Goal: Information Seeking & Learning: Learn about a topic

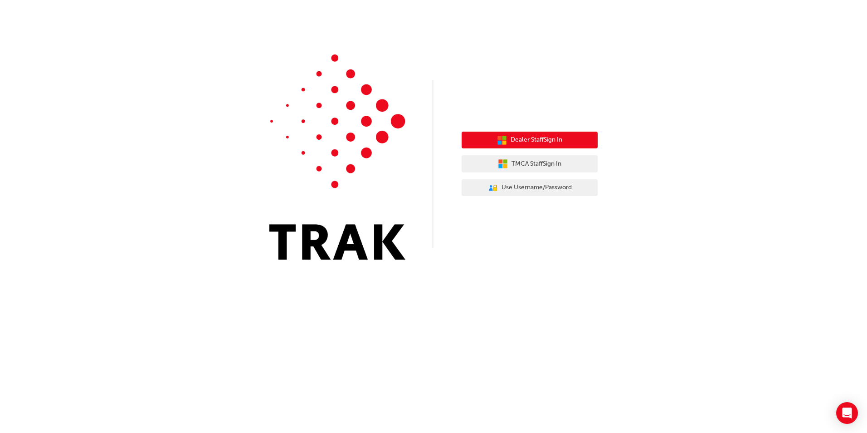
click at [424, 133] on button "Dealer Staff Sign In" at bounding box center [530, 140] width 136 height 17
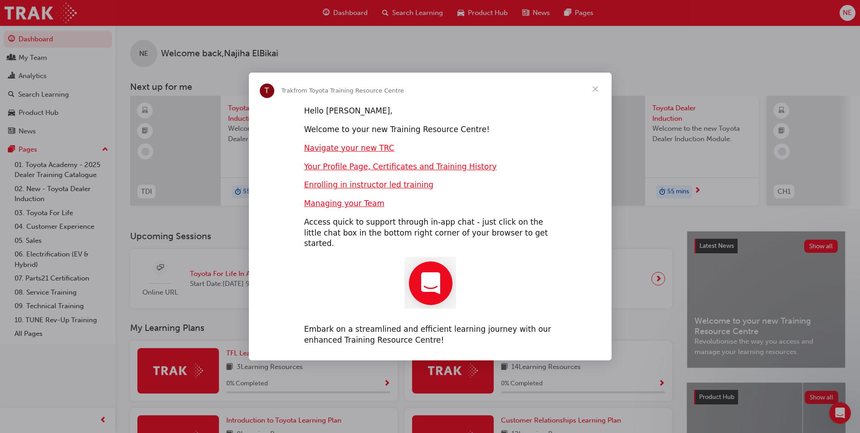
click at [595, 90] on span "Close" at bounding box center [595, 89] width 33 height 33
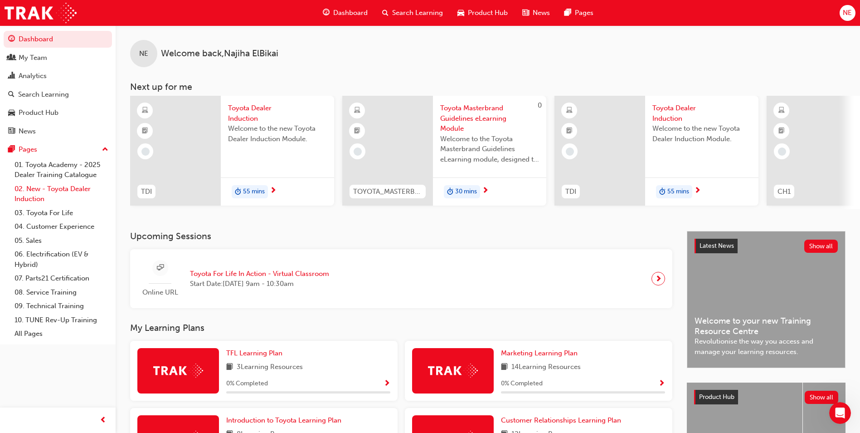
click at [67, 195] on link "02. New - Toyota Dealer Induction" at bounding box center [61, 194] width 101 height 24
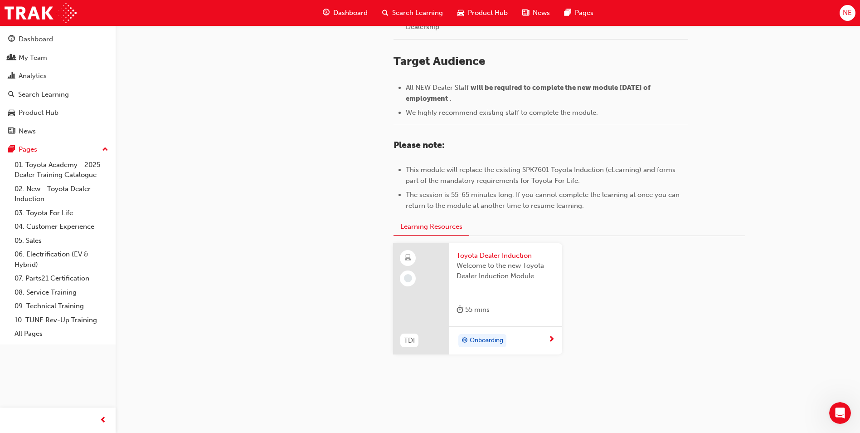
scroll to position [380, 0]
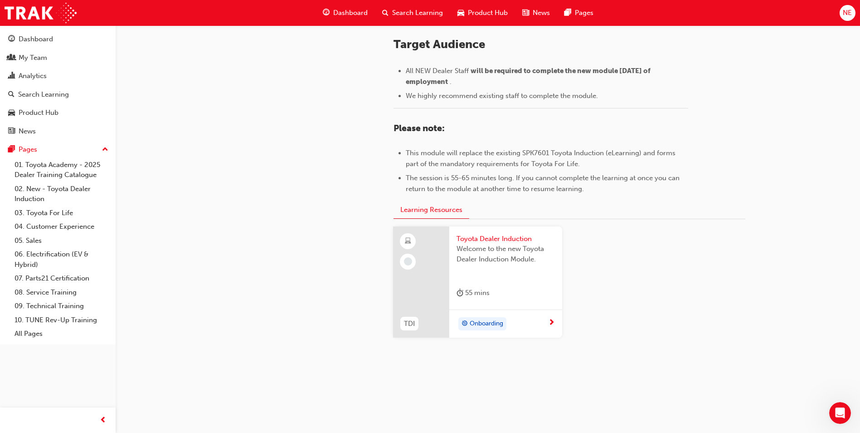
click at [505, 309] on div "Onboarding" at bounding box center [506, 323] width 113 height 29
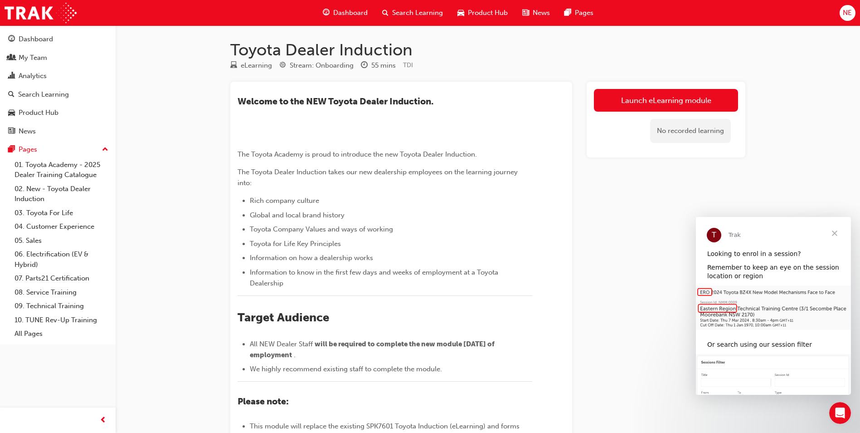
click at [833, 232] on span "Close" at bounding box center [835, 233] width 33 height 33
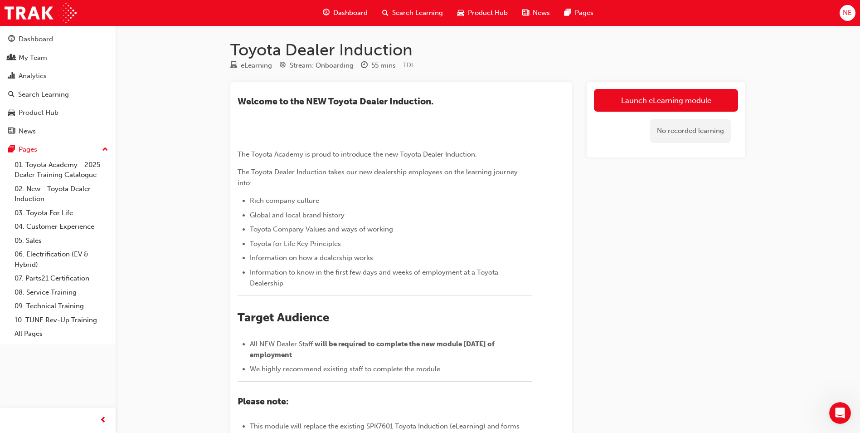
click at [351, 112] on div "​Welcome to the NEW Toyota Dealer Induction. ﻿ The Toyota Academy is proud to i…" at bounding box center [385, 281] width 295 height 371
click at [640, 102] on link "Launch eLearning module" at bounding box center [666, 100] width 144 height 23
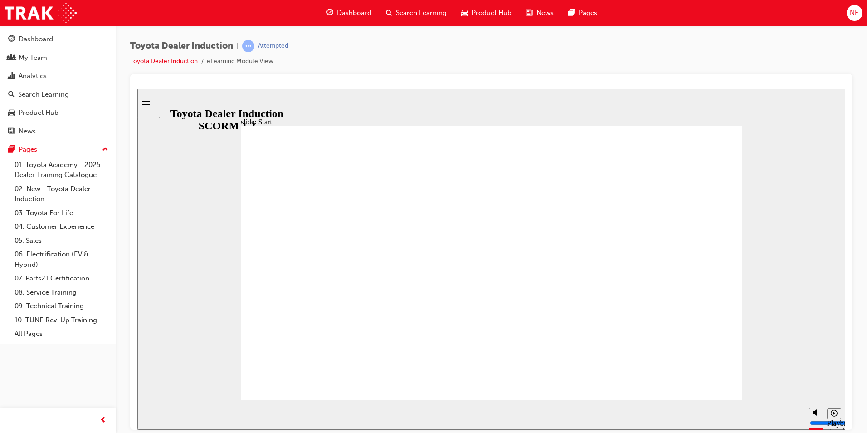
click at [855, 272] on div "Toyota Dealer Induction | Attempted Toyota Dealer Induction eLearning Module Vi…" at bounding box center [492, 217] width 752 height 385
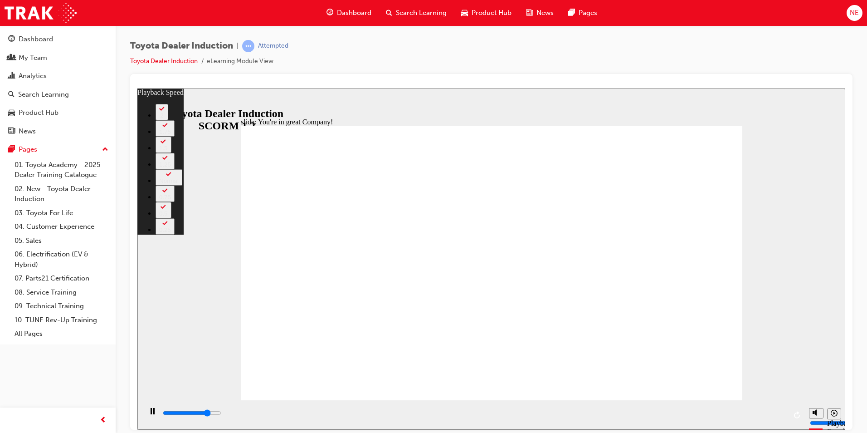
type input "6000"
type input "0"
type input "6300"
type input "1"
type input "6500"
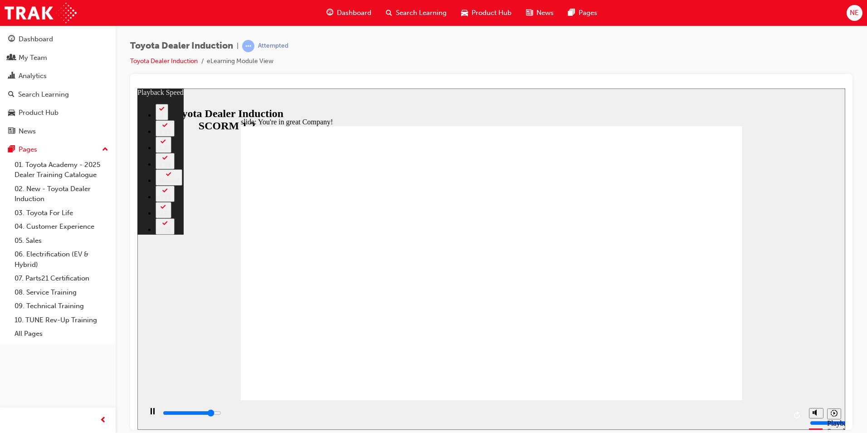
type input "1"
type input "6800"
type input "1"
type input "7000"
type input "1"
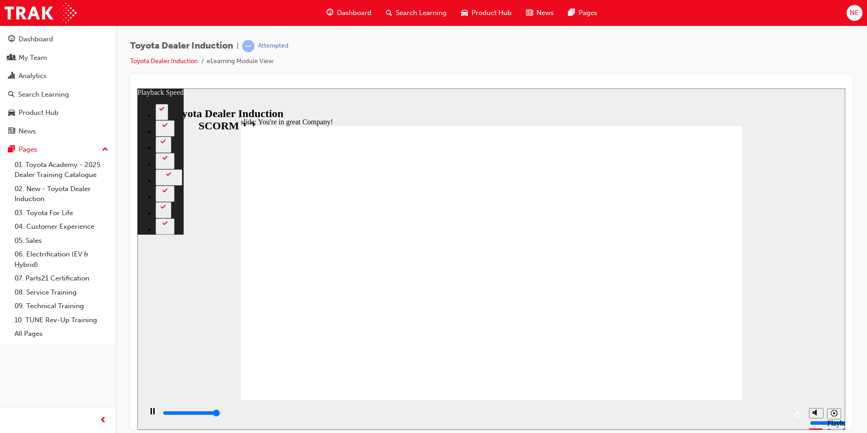
type input "7300"
type input "2"
type input "7500"
type input "2"
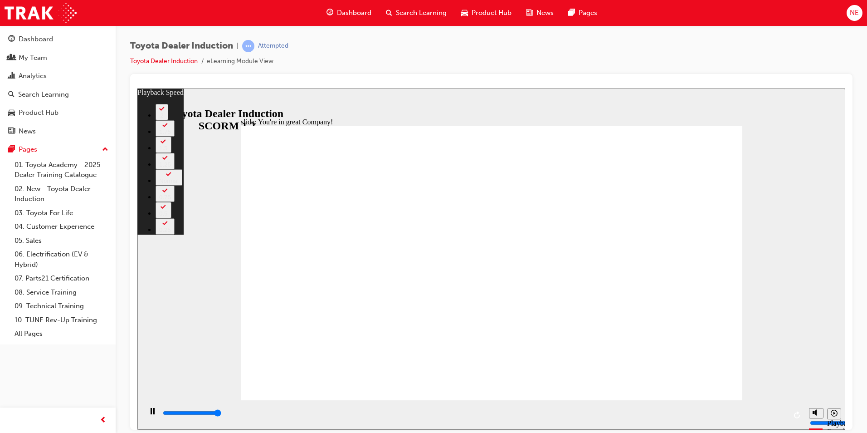
type input "0"
type input "2"
type input "0"
type input "2"
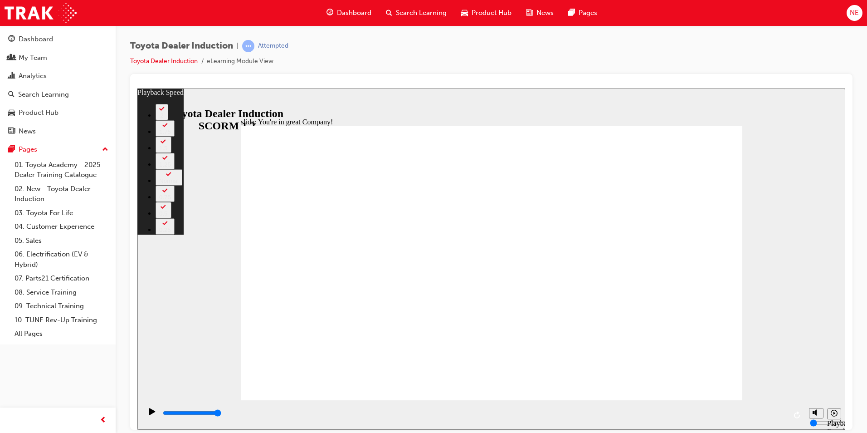
type input "8"
type input "2"
type input "8"
type input "3"
type input "8"
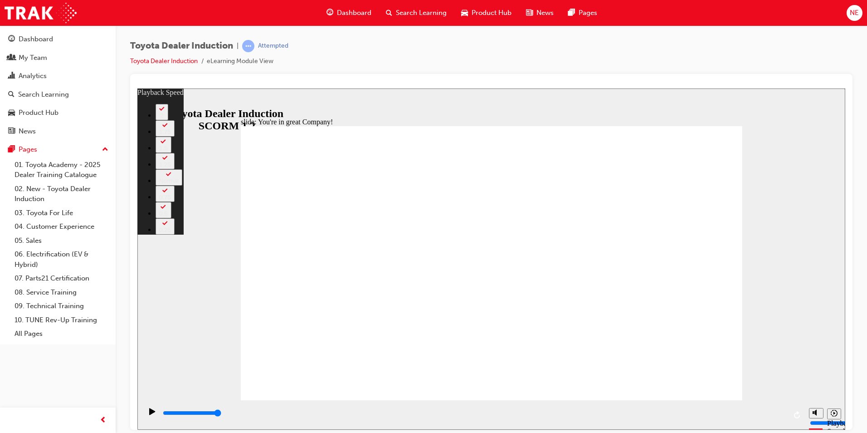
type input "3"
type input "8"
type input "3"
type input "8"
type input "3"
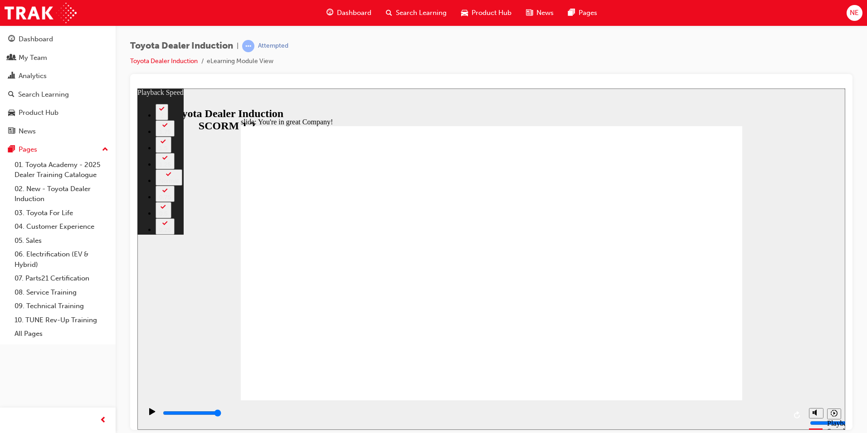
type input "8"
type input "3"
type input "8"
type input "3"
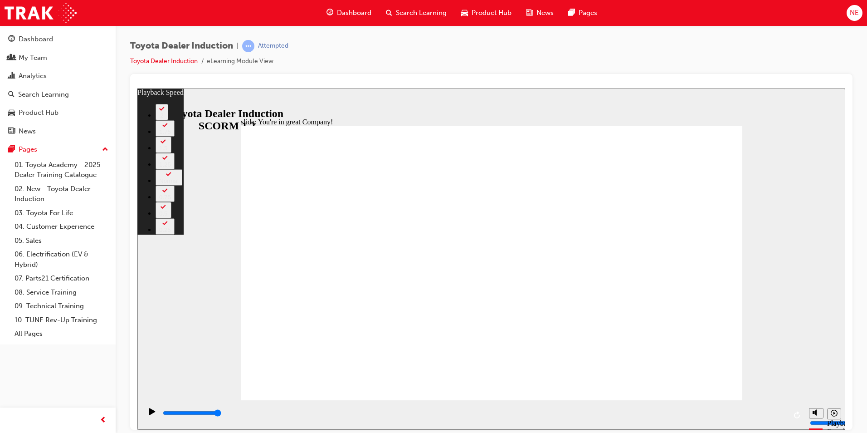
type input "8"
type input "3"
type input "8"
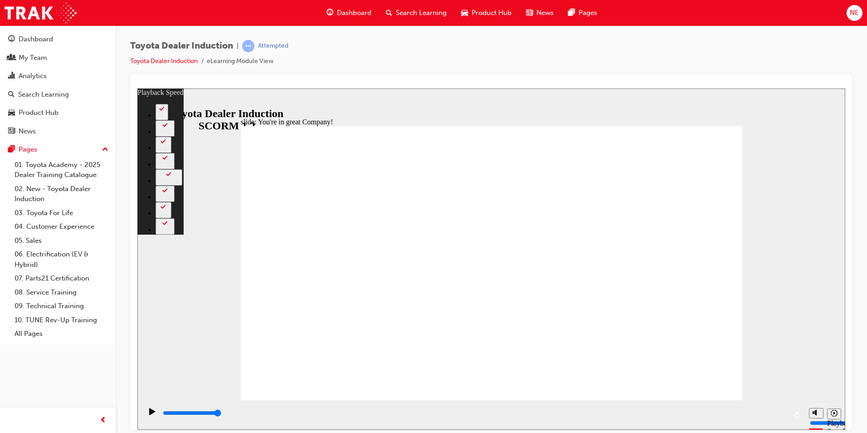
type input "3"
type input "8"
type input "7"
type input "3"
type input "7"
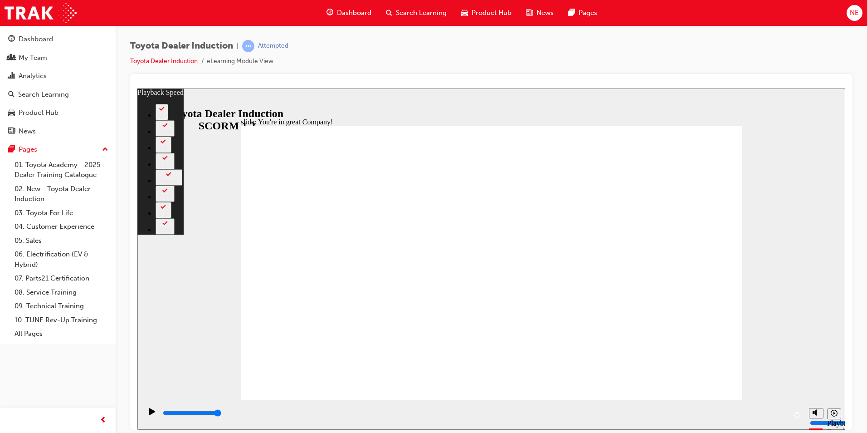
type input "3"
type input "7"
type input "3"
type input "7"
type input "4"
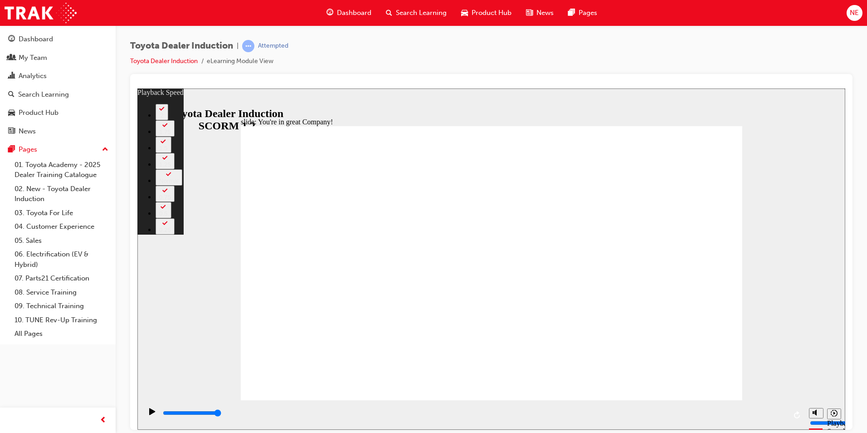
type input "7"
type input "4"
type input "7"
type input "4"
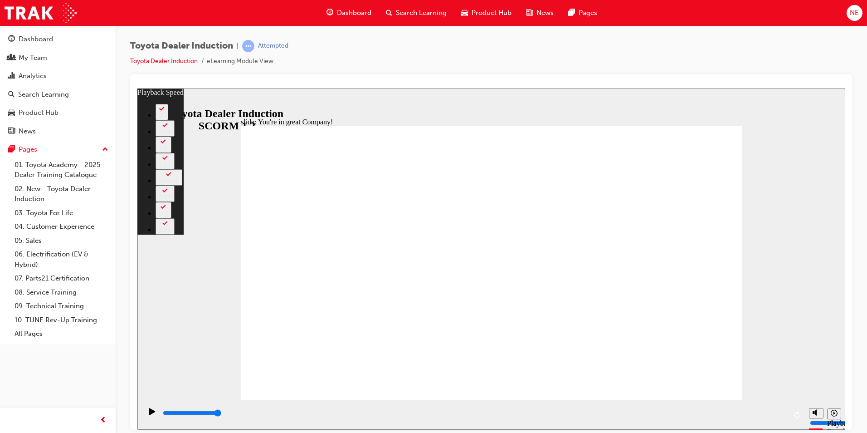
type input "7"
drag, startPoint x: 665, startPoint y: 355, endPoint x: 665, endPoint y: 360, distance: 4.6
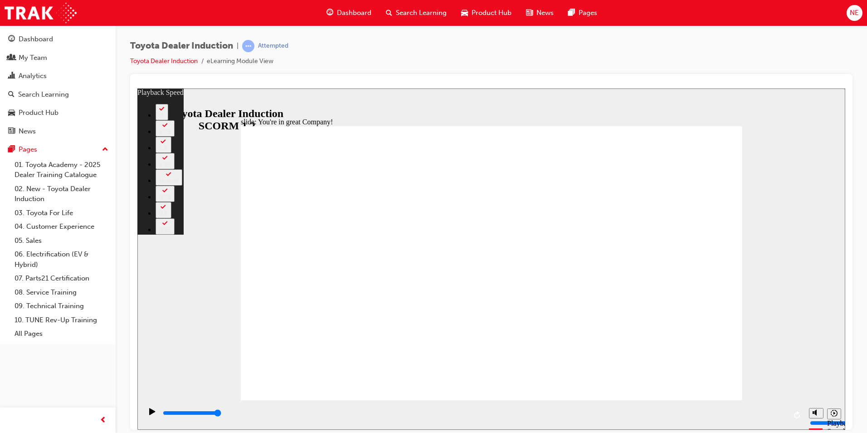
type input "156"
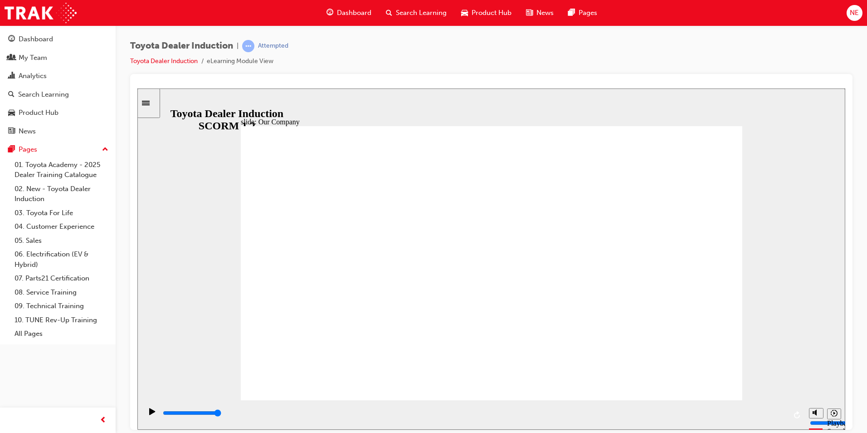
drag, startPoint x: 355, startPoint y: 343, endPoint x: 366, endPoint y: 344, distance: 11.0
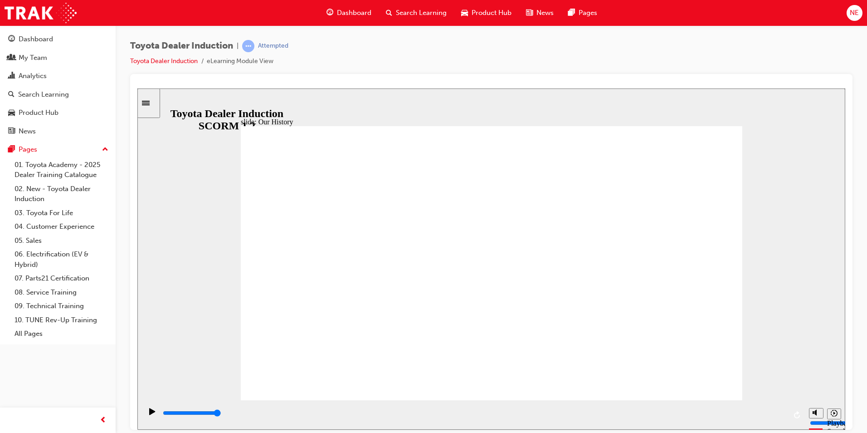
drag, startPoint x: 354, startPoint y: 345, endPoint x: 372, endPoint y: 347, distance: 18.3
drag, startPoint x: 498, startPoint y: 357, endPoint x: 606, endPoint y: 360, distance: 108.5
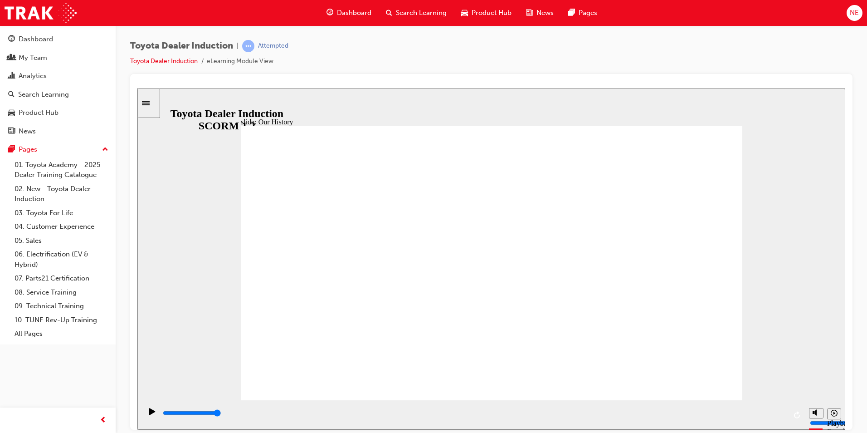
drag, startPoint x: 679, startPoint y: 260, endPoint x: 500, endPoint y: 228, distance: 182.0
drag, startPoint x: 347, startPoint y: 325, endPoint x: 355, endPoint y: 321, distance: 8.5
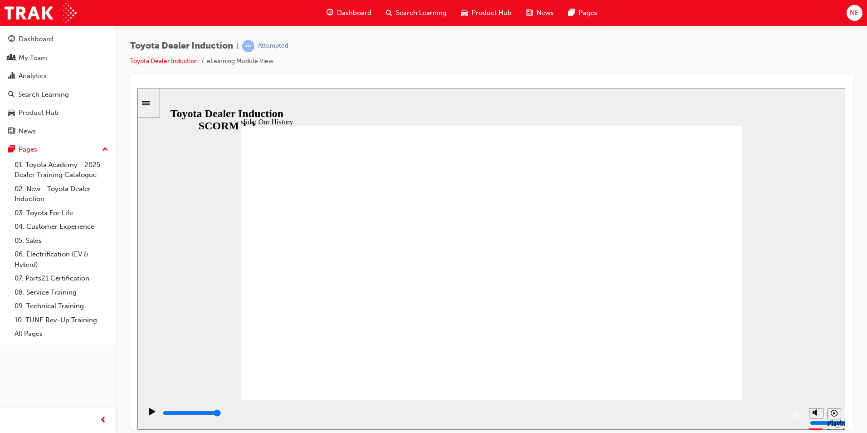
drag, startPoint x: 353, startPoint y: 344, endPoint x: 359, endPoint y: 348, distance: 7.5
drag, startPoint x: 355, startPoint y: 342, endPoint x: 380, endPoint y: 342, distance: 25.0
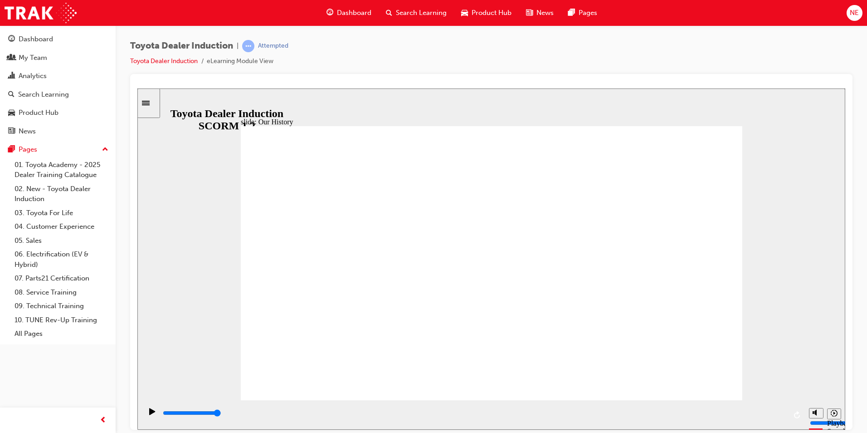
drag, startPoint x: 482, startPoint y: 373, endPoint x: 513, endPoint y: 359, distance: 34.7
drag, startPoint x: 500, startPoint y: 354, endPoint x: 491, endPoint y: 355, distance: 9.1
drag, startPoint x: 489, startPoint y: 347, endPoint x: 537, endPoint y: 350, distance: 48.2
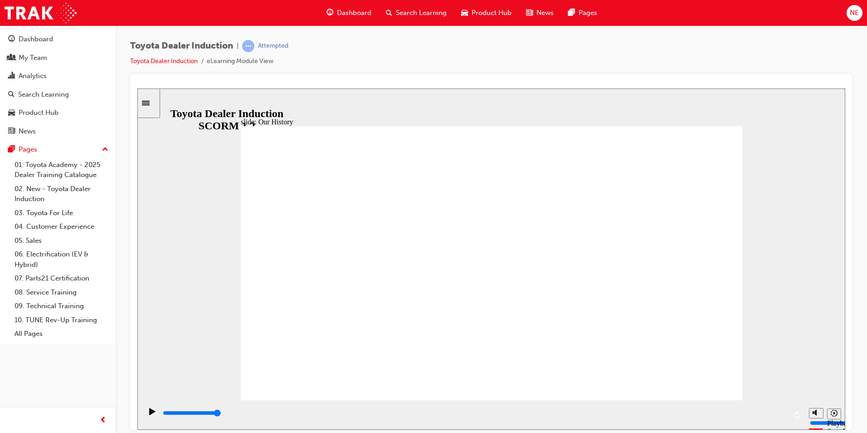
drag, startPoint x: 526, startPoint y: 348, endPoint x: 454, endPoint y: 345, distance: 71.8
drag, startPoint x: 567, startPoint y: 291, endPoint x: 622, endPoint y: 272, distance: 58.7
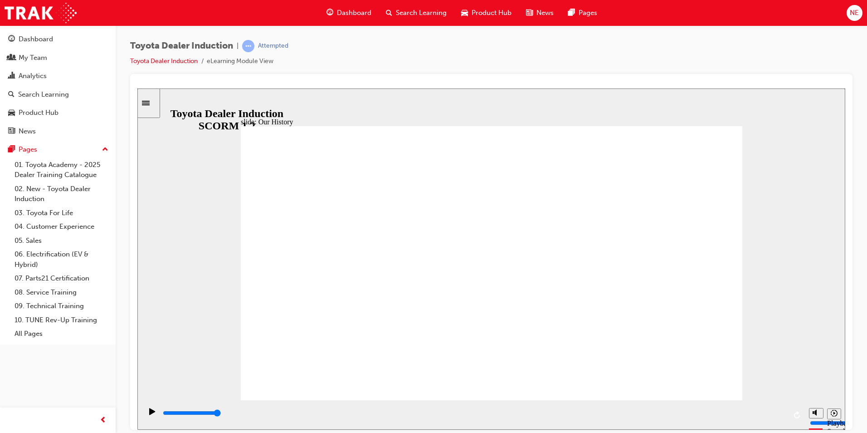
drag, startPoint x: 718, startPoint y: 237, endPoint x: 665, endPoint y: 294, distance: 78.3
drag, startPoint x: 630, startPoint y: 342, endPoint x: 642, endPoint y: 320, distance: 25.6
drag, startPoint x: 683, startPoint y: 152, endPoint x: 467, endPoint y: 192, distance: 219.5
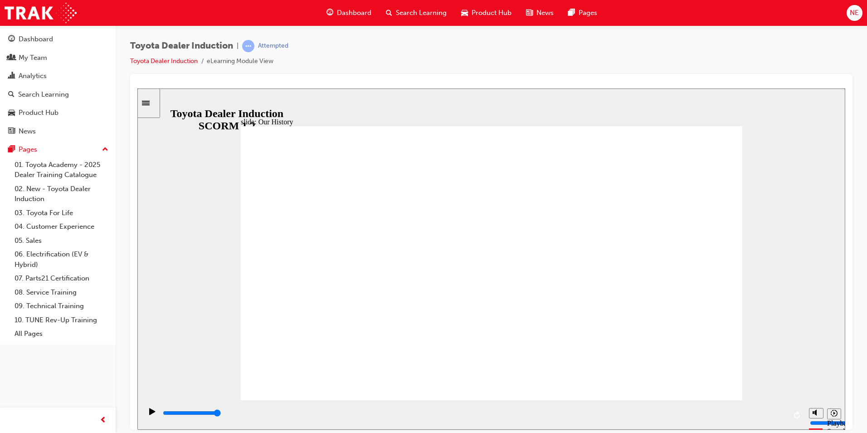
drag, startPoint x: 467, startPoint y: 192, endPoint x: 498, endPoint y: 137, distance: 63.0
click at [288, 145] on div "slide: Our History Group 1 Freeform 3 Freeform 1 Freeform 2 Freeform 4 Rectangl…" at bounding box center [491, 258] width 708 height 341
drag, startPoint x: 264, startPoint y: 161, endPoint x: 289, endPoint y: 257, distance: 99.9
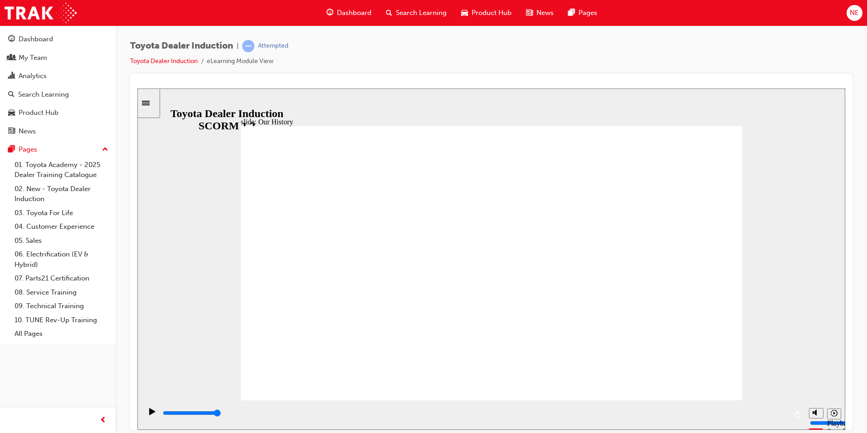
drag, startPoint x: 293, startPoint y: 277, endPoint x: 317, endPoint y: 282, distance: 25.0
drag, startPoint x: 314, startPoint y: 310, endPoint x: 327, endPoint y: 328, distance: 22.1
drag, startPoint x: 355, startPoint y: 340, endPoint x: 406, endPoint y: 341, distance: 50.8
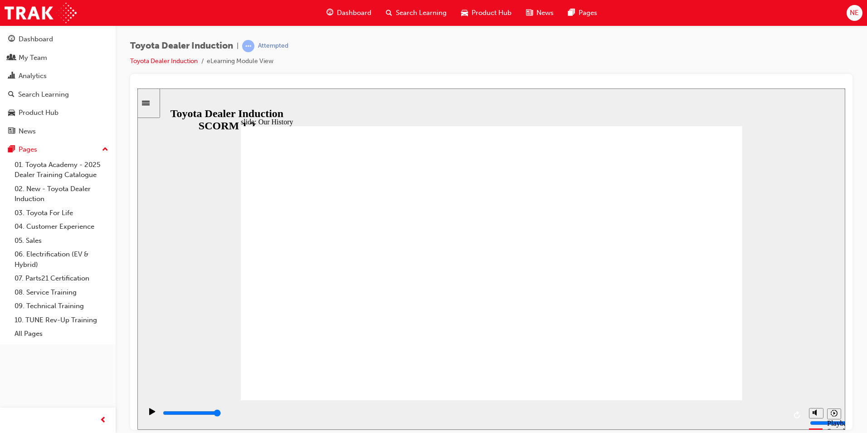
drag, startPoint x: 350, startPoint y: 341, endPoint x: 369, endPoint y: 342, distance: 19.1
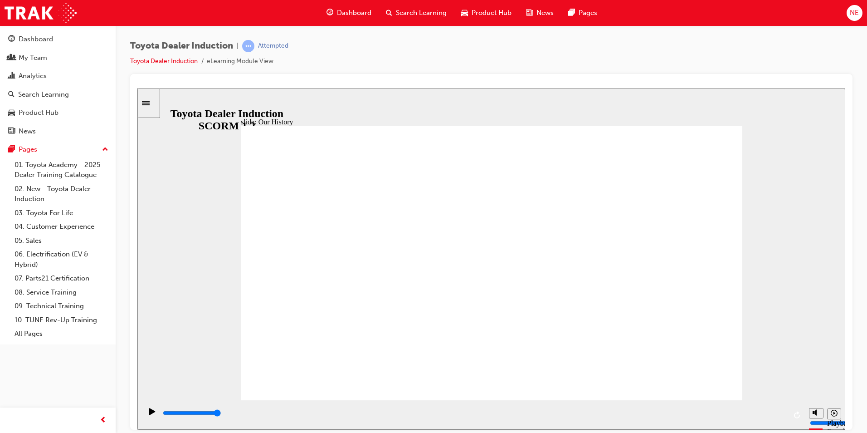
drag, startPoint x: 349, startPoint y: 343, endPoint x: 347, endPoint y: 358, distance: 15.1
drag, startPoint x: 349, startPoint y: 343, endPoint x: 376, endPoint y: 335, distance: 27.5
drag, startPoint x: 361, startPoint y: 342, endPoint x: 359, endPoint y: 312, distance: 30.0
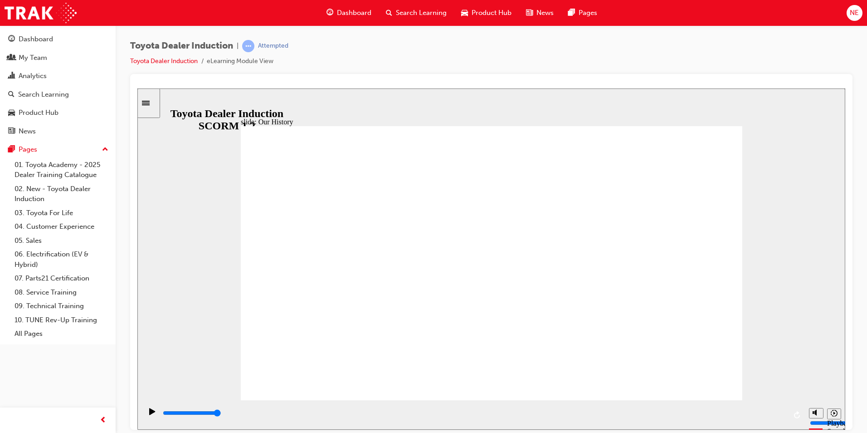
drag, startPoint x: 348, startPoint y: 342, endPoint x: 385, endPoint y: 336, distance: 37.1
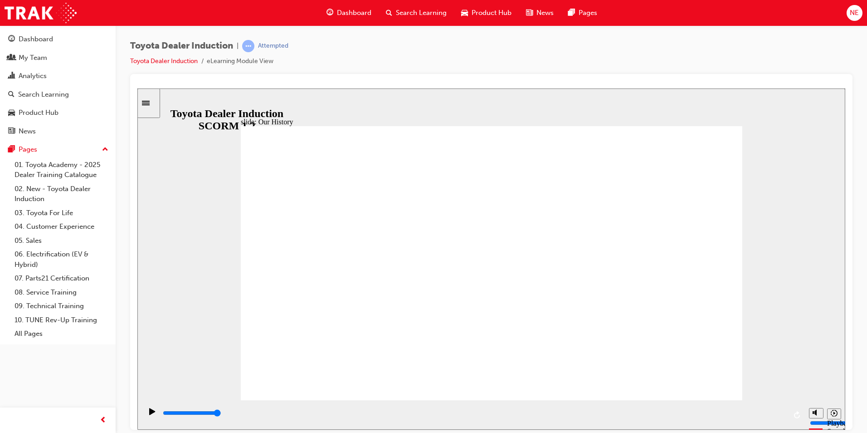
drag, startPoint x: 353, startPoint y: 329, endPoint x: 353, endPoint y: 335, distance: 5.9
drag, startPoint x: 354, startPoint y: 346, endPoint x: 357, endPoint y: 356, distance: 10.9
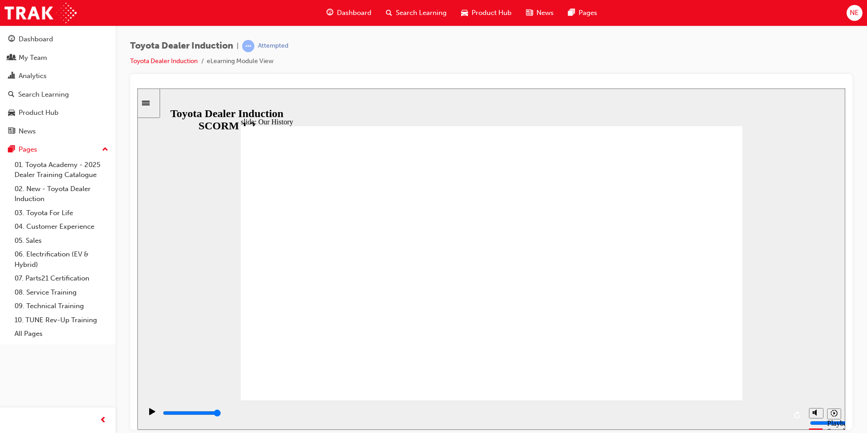
drag, startPoint x: 486, startPoint y: 345, endPoint x: 480, endPoint y: 384, distance: 39.9
drag, startPoint x: 480, startPoint y: 382, endPoint x: 503, endPoint y: 345, distance: 44.0
drag, startPoint x: 498, startPoint y: 345, endPoint x: 486, endPoint y: 341, distance: 11.9
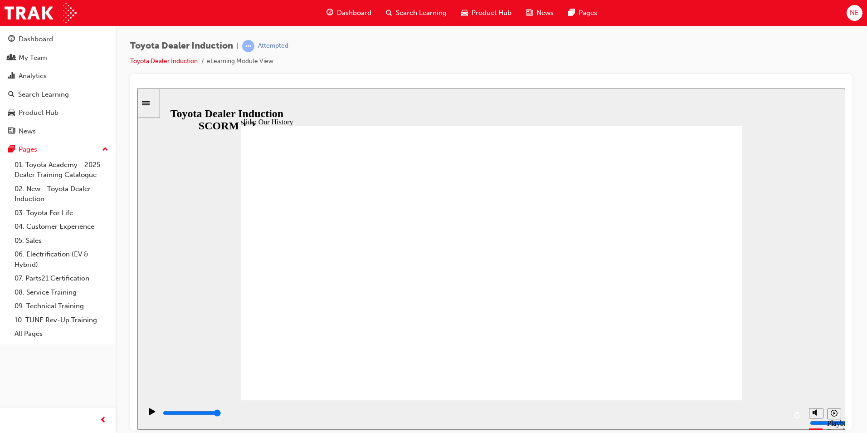
drag
click at [636, 416] on div "playback controls" at bounding box center [474, 413] width 625 height 10
click at [788, 415] on div "playback controls" at bounding box center [473, 414] width 663 height 29
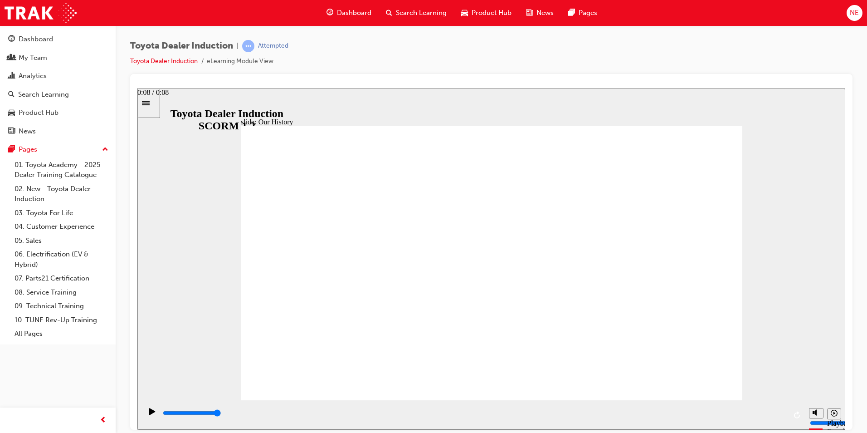
click at [221, 414] on input "slide progress" at bounding box center [192, 412] width 59 height 7
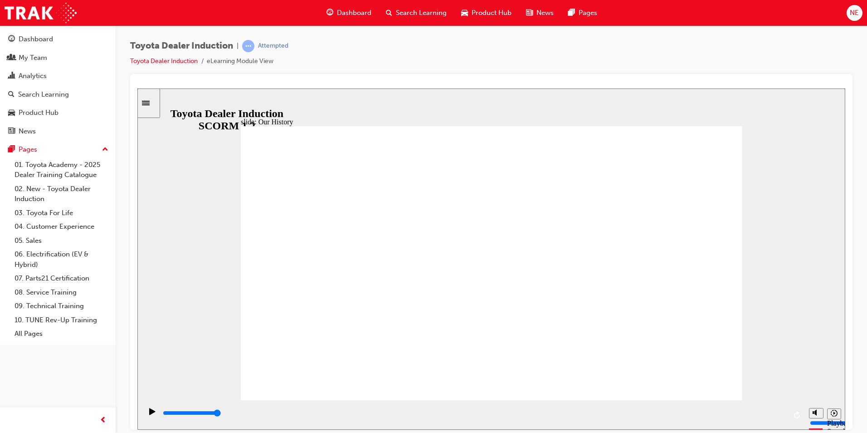
drag, startPoint x: 490, startPoint y: 340, endPoint x: 527, endPoint y: 345, distance: 37.5
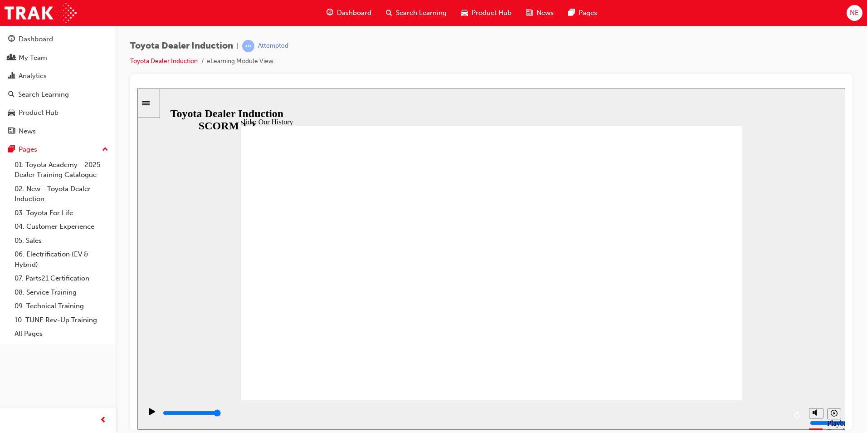
drag, startPoint x: 632, startPoint y: 342, endPoint x: 671, endPoint y: 321, distance: 44.0
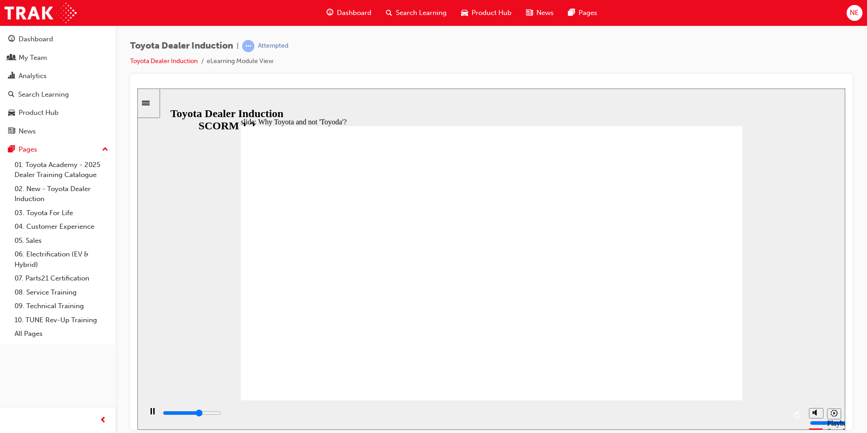
drag, startPoint x: 220, startPoint y: 351, endPoint x: 213, endPoint y: 362, distance: 12.2
drag, startPoint x: 213, startPoint y: 362, endPoint x: 167, endPoint y: 282, distance: 91.9
click at [167, 282] on div "slide: Why Toyota and not 'Toyoda'? Rectangle 1 Why Toyota and not 'Toyoda'? To…" at bounding box center [491, 258] width 708 height 341
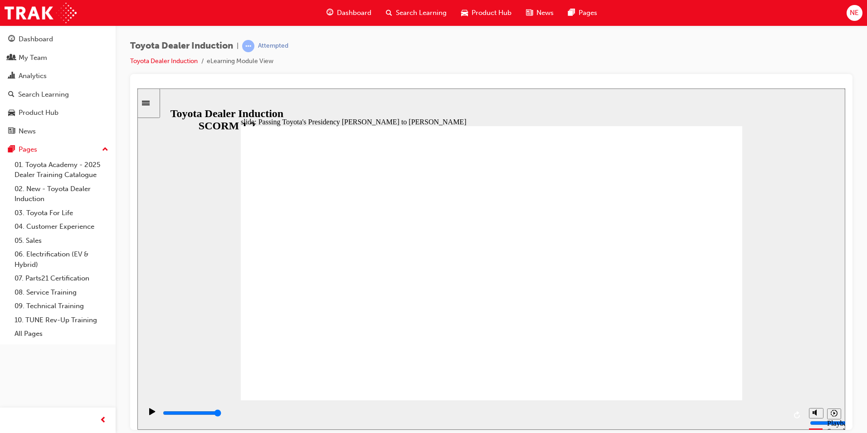
type input "5000"
radio input "true"
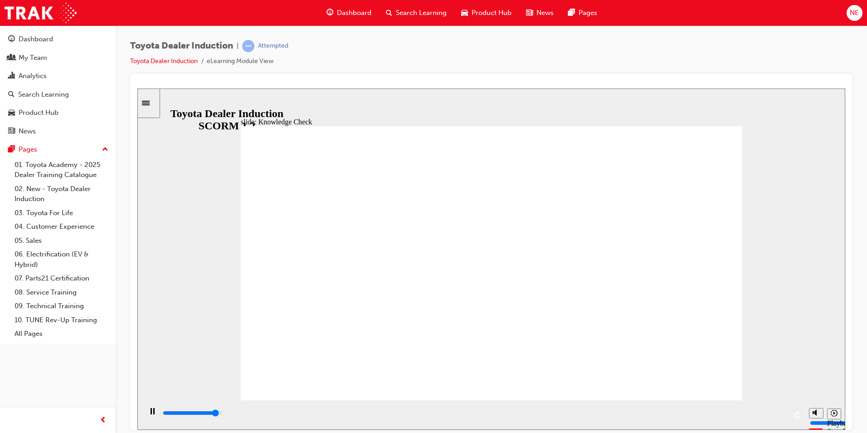
type input "4800"
radio input "true"
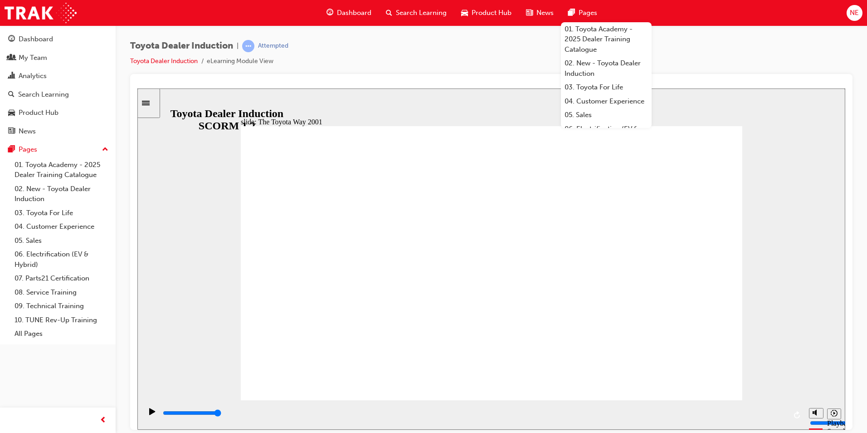
click at [479, 101] on div "slide: The Toyota Way 2001 Rectangle 6 Toyota Way 2001 Challenge In [DATE], as …" at bounding box center [491, 258] width 708 height 341
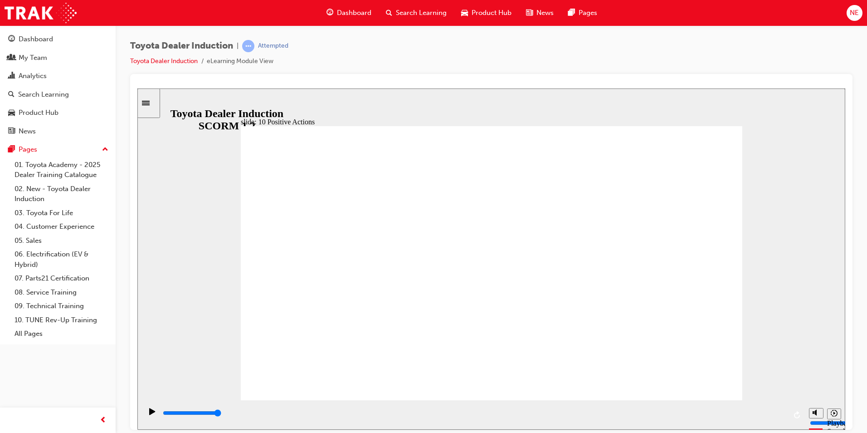
click at [744, 133] on div "slide: 10 Positive Actions Multiply 1 We always consider where [DATE] work shou…" at bounding box center [491, 258] width 708 height 341
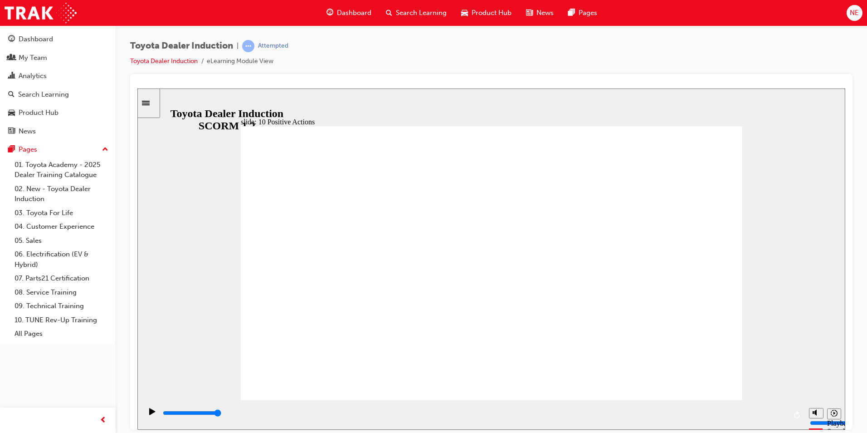
drag, startPoint x: 734, startPoint y: 131, endPoint x: 694, endPoint y: 166, distance: 53.0
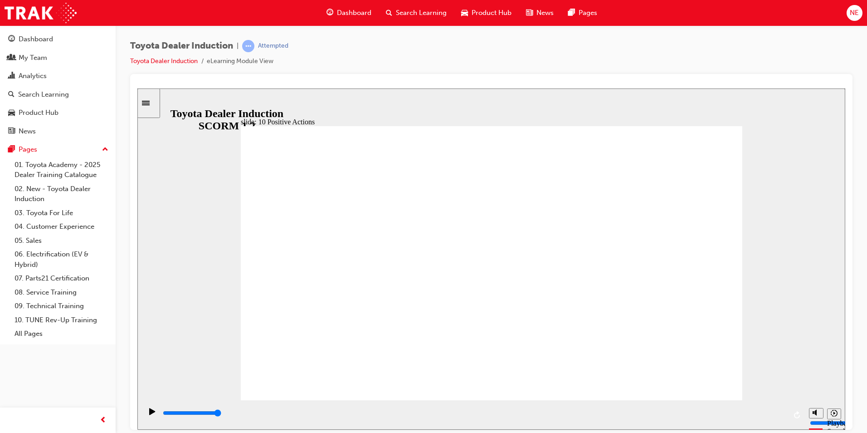
drag, startPoint x: 728, startPoint y: 124, endPoint x: 724, endPoint y: 136, distance: 12.6
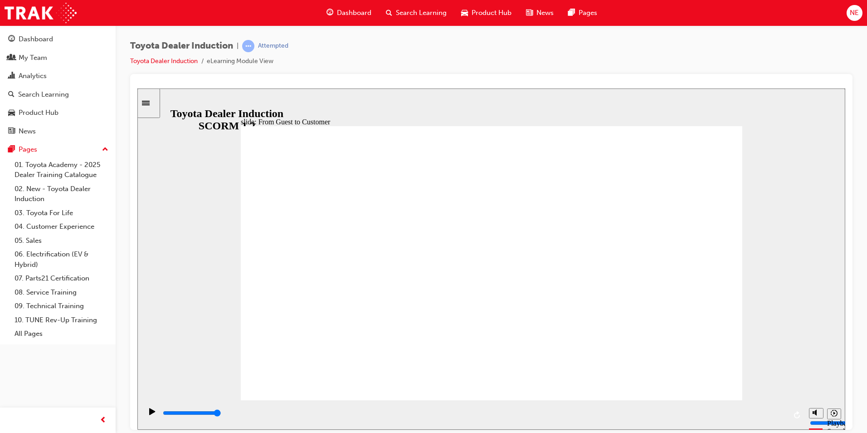
drag, startPoint x: 667, startPoint y: 181, endPoint x: 672, endPoint y: 181, distance: 5.0
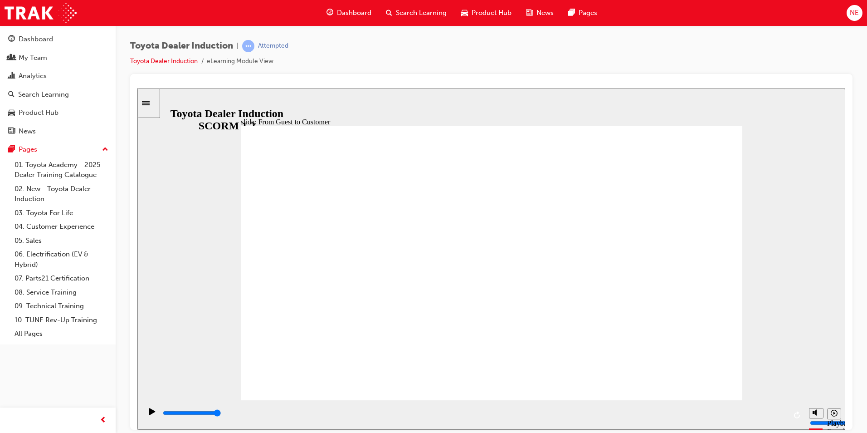
drag, startPoint x: 768, startPoint y: 323, endPoint x: 624, endPoint y: 327, distance: 144.8
click at [768, 322] on div "slide: From Guest to Customer THE HI STORY ❮ GUEST ❮ CUSTOMER  Rectangle 3 Due…" at bounding box center [491, 258] width 708 height 341
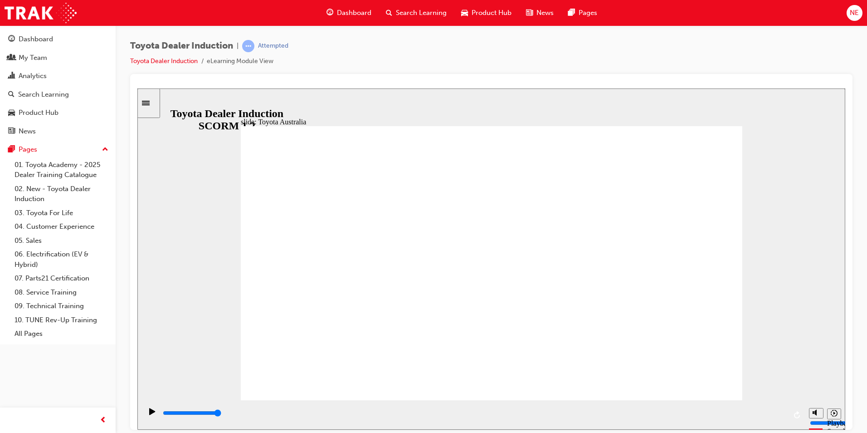
drag, startPoint x: 540, startPoint y: 315, endPoint x: 611, endPoint y: 256, distance: 92.1
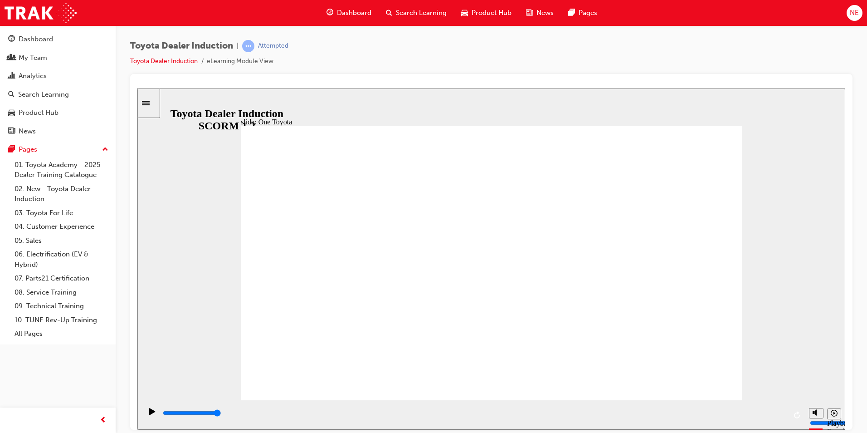
click at [816, 410] on div "misc controls" at bounding box center [816, 401] width 14 height 34
type input "33400"
type input "6"
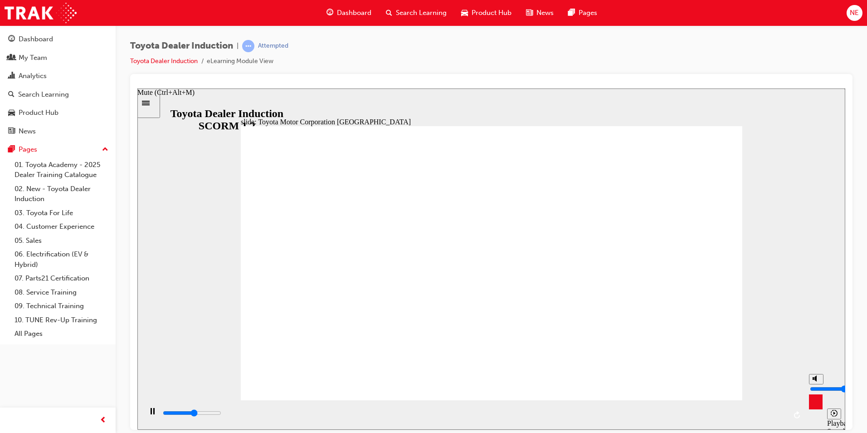
type input "33900"
type input "7"
type input "33900"
type input "8"
type input "33900"
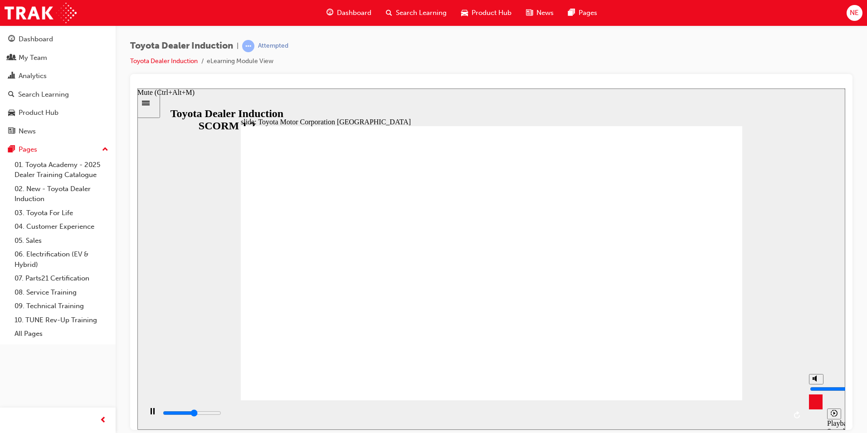
type input "9"
type input "34000"
type input "10"
type input "34600"
type input "9"
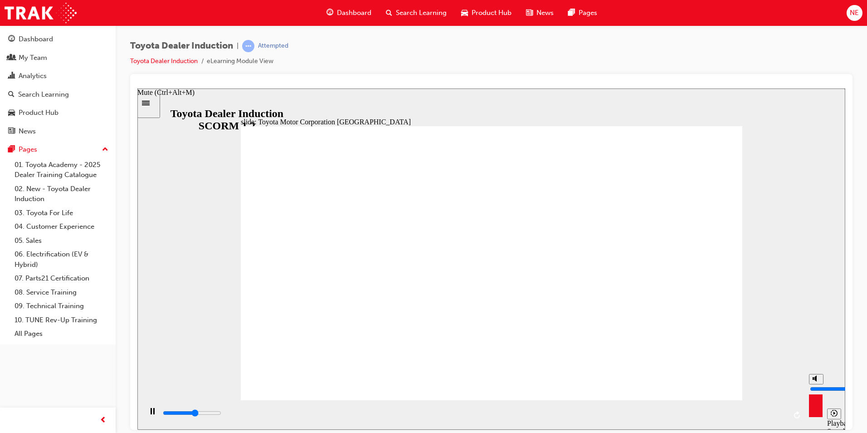
type input "34900"
type input "9"
click at [816, 385] on input "volume" at bounding box center [839, 388] width 59 height 7
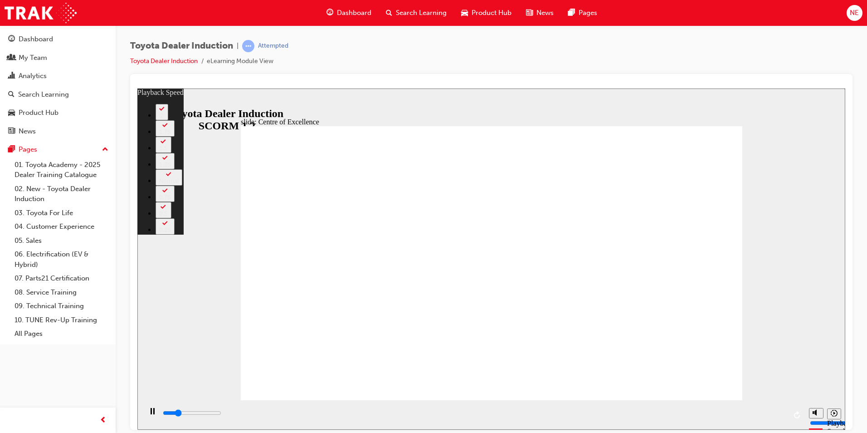
type input "3500"
type input "0"
type input "3800"
type input "1"
type input "4000"
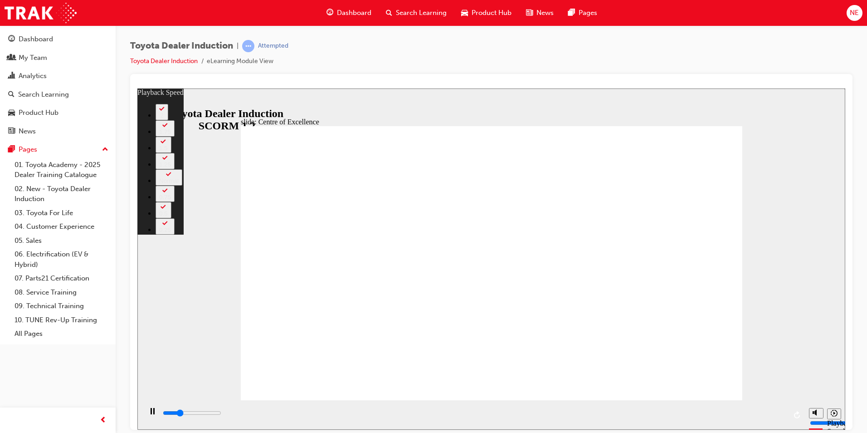
type input "1"
type input "4300"
type input "1"
type input "4500"
type input "1"
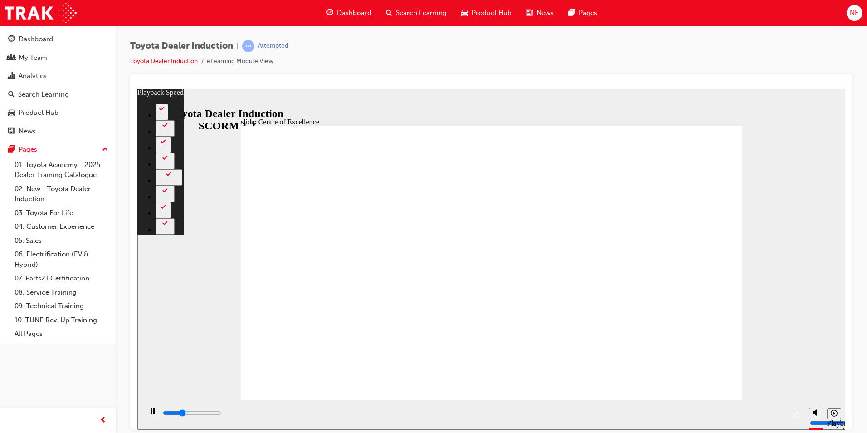
type input "4800"
type input "2"
type input "5100"
type input "2"
type input "5400"
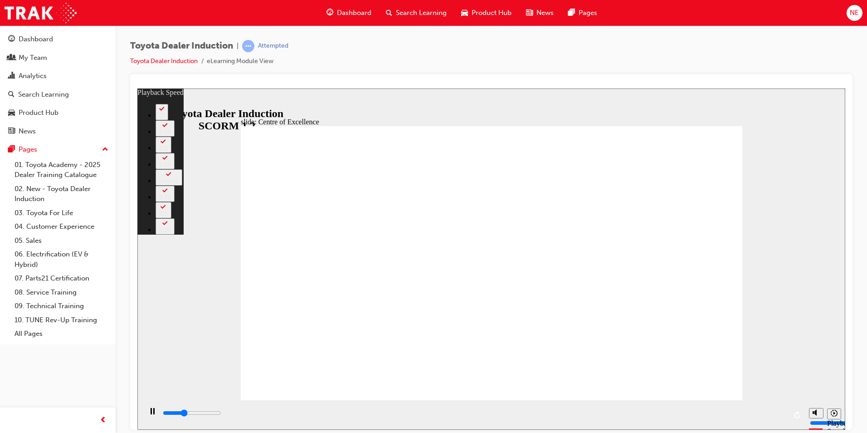
type input "2"
type input "5600"
type input "2"
type input "5900"
type input "3"
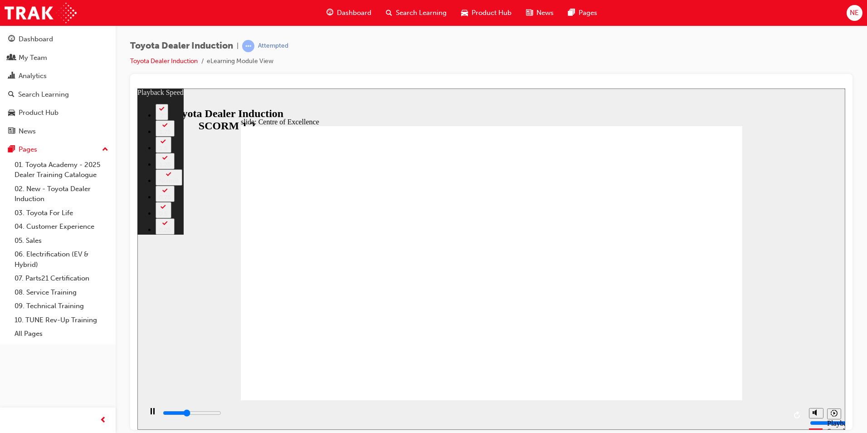
type input "6100"
type input "3"
type input "6400"
type input "3"
type input "6700"
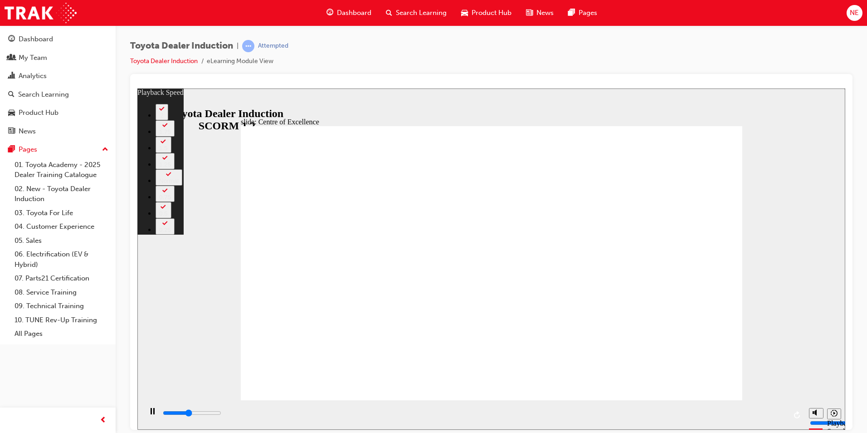
type input "3"
type input "6900"
type input "4"
type input "7200"
type input "4"
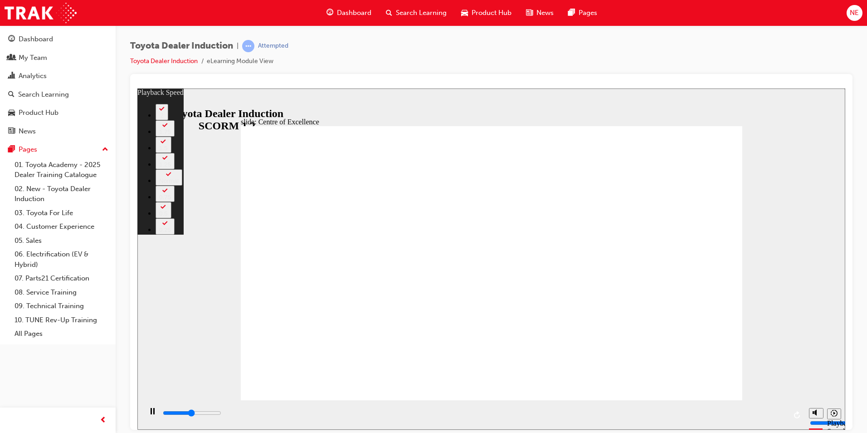
type input "7400"
type input "7500"
type input "4"
type input "7700"
type input "5"
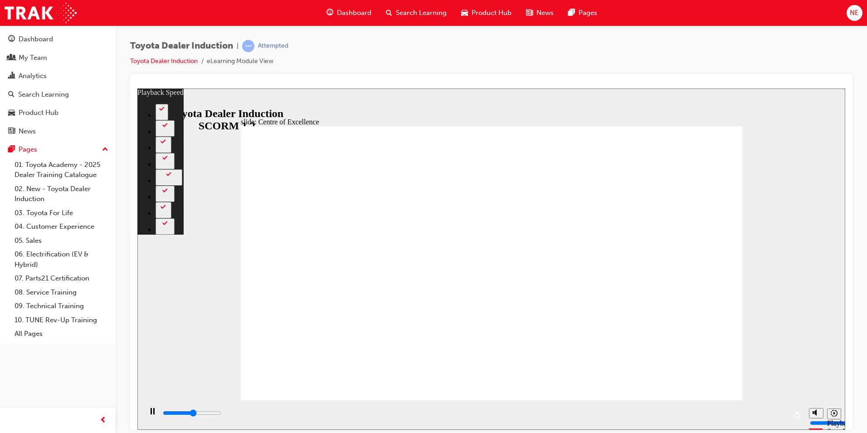
type input "8000"
type input "5"
type input "8300"
type input "5"
type input "8500"
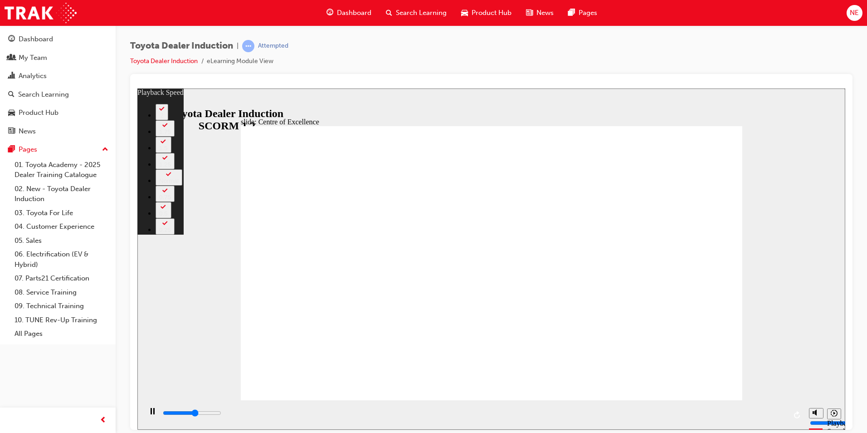
type input "5"
type input "8600"
type input "5"
type input "8800"
type input "6"
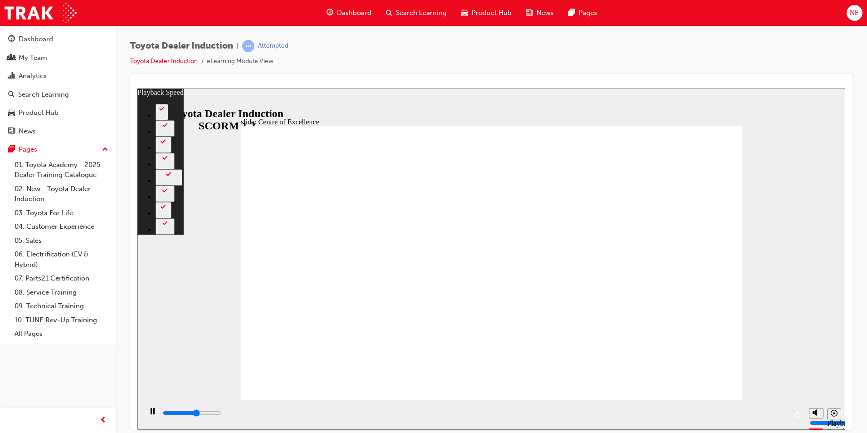
type input "9100"
type input "6"
type input "9300"
type input "6"
type input "9600"
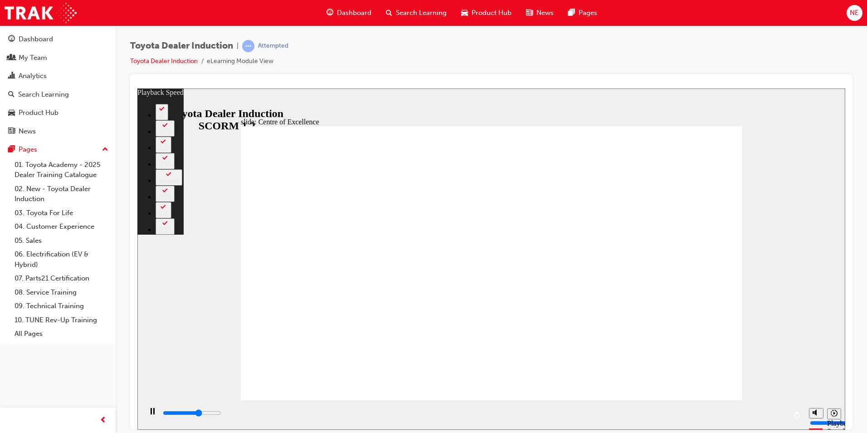
type input "6"
type input "9900"
type input "7"
type input "10100"
type input "7"
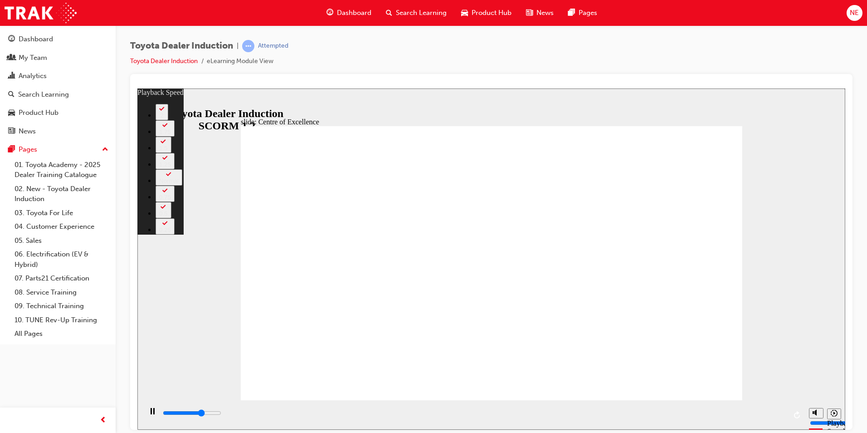
type input "10400"
type input "7"
type input "10700"
type input "7"
type input "10900"
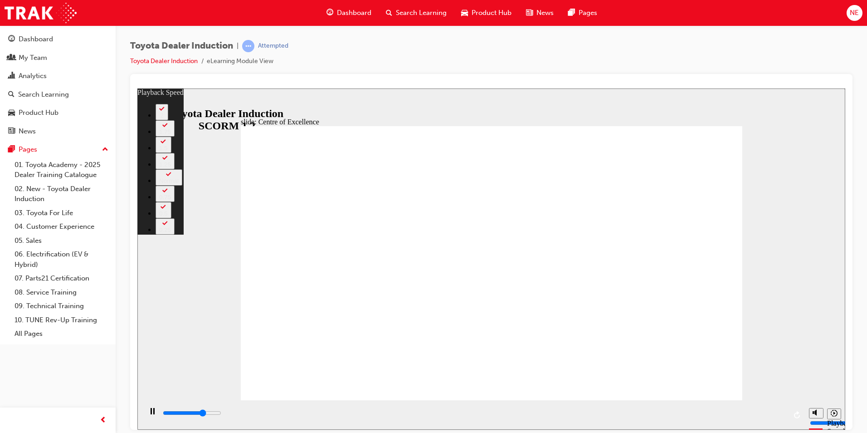
type input "8"
type input "11200"
type input "8"
type input "11400"
type input "8"
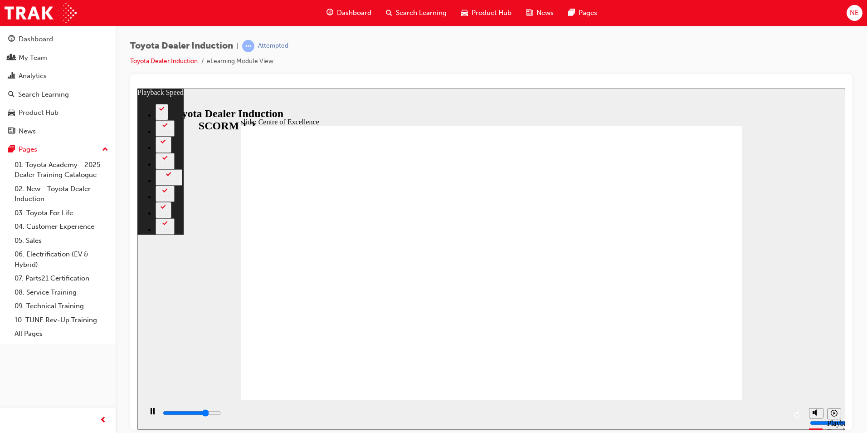
type input "11700"
type input "8"
type input "12000"
type input "9"
type input "12300"
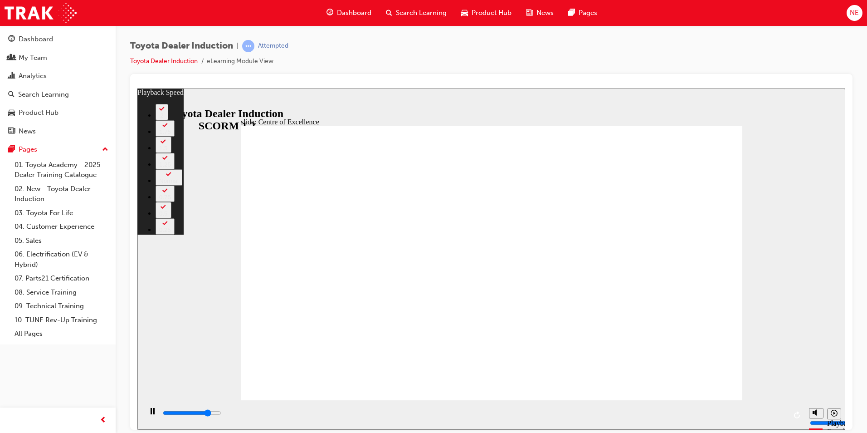
type input "9"
type input "12500"
type input "9"
type input "12800"
type input "10"
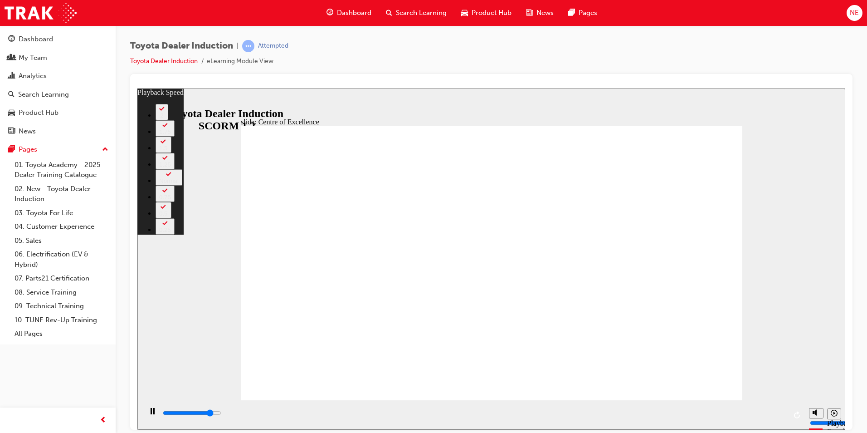
type input "13100"
type input "10"
type input "13300"
type input "10"
type input "13600"
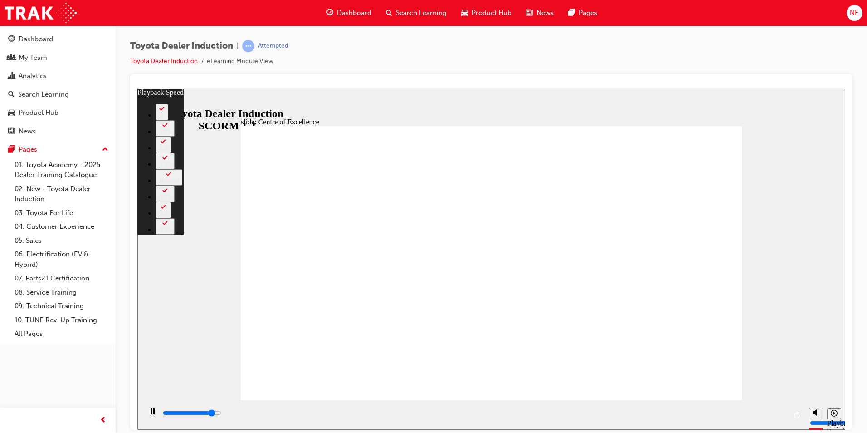
type input "10"
type input "13900"
type input "11"
type input "14100"
type input "11"
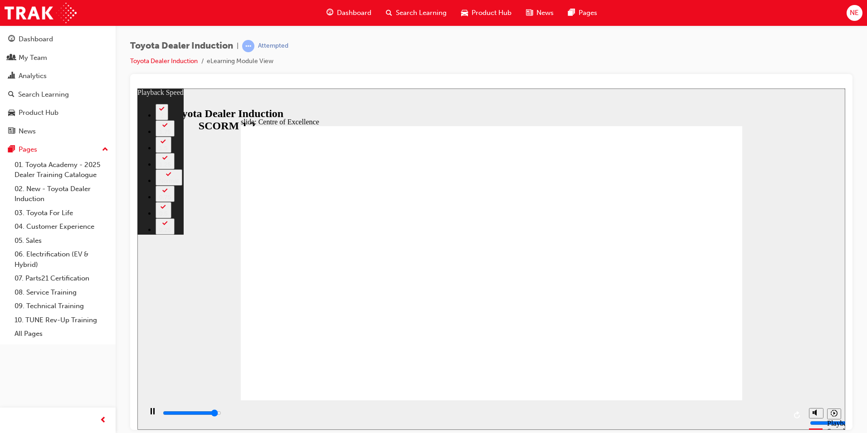
type input "14400"
type input "11"
type input "14700"
type input "11"
type input "14900"
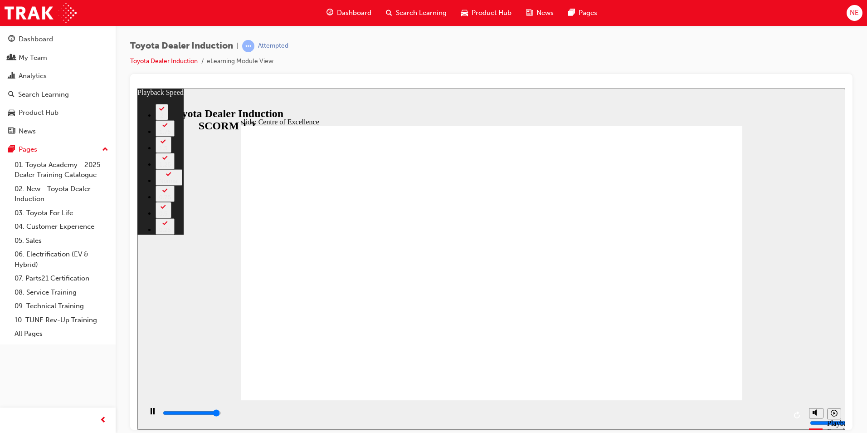
type input "12"
type input "15200"
type input "12"
type input "15300"
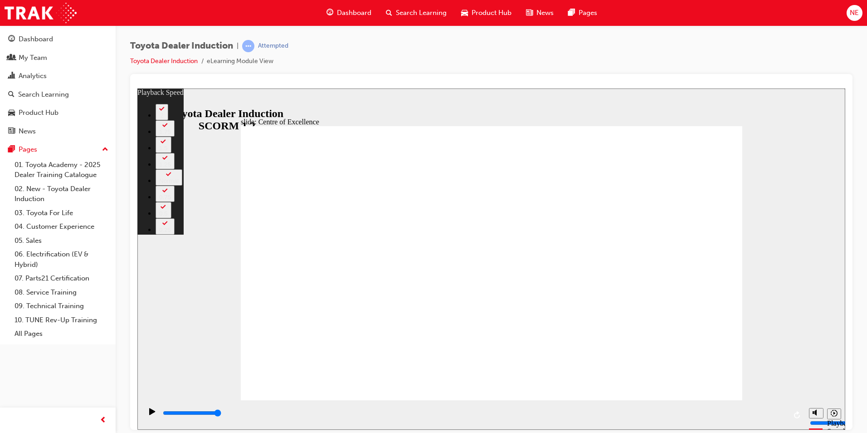
type input "248"
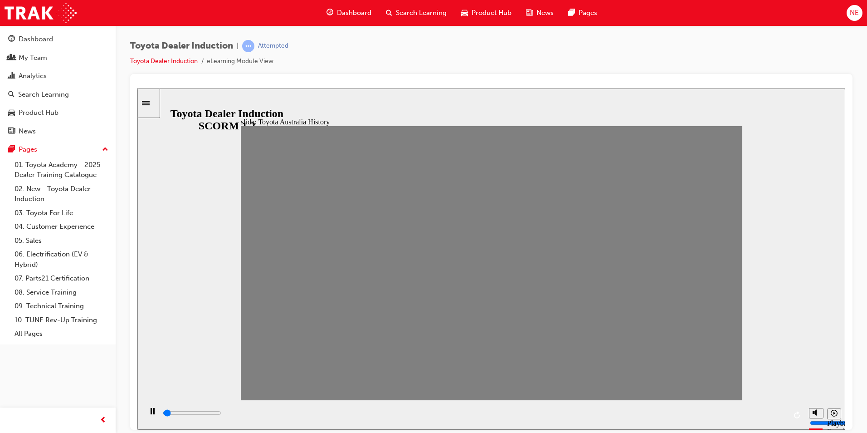
drag, startPoint x: 262, startPoint y: 272, endPoint x: 286, endPoint y: 277, distance: 24.9
drag, startPoint x: 286, startPoint y: 274, endPoint x: 308, endPoint y: 269, distance: 21.9
drag, startPoint x: 302, startPoint y: 268, endPoint x: 342, endPoint y: 280, distance: 42.6
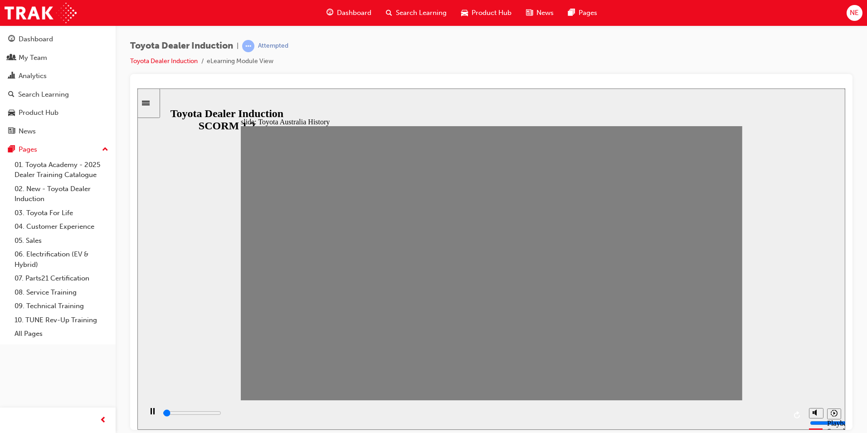
drag, startPoint x: 353, startPoint y: 272, endPoint x: 378, endPoint y: 274, distance: 25.0
drag, startPoint x: 372, startPoint y: 276, endPoint x: 388, endPoint y: 275, distance: 16.4
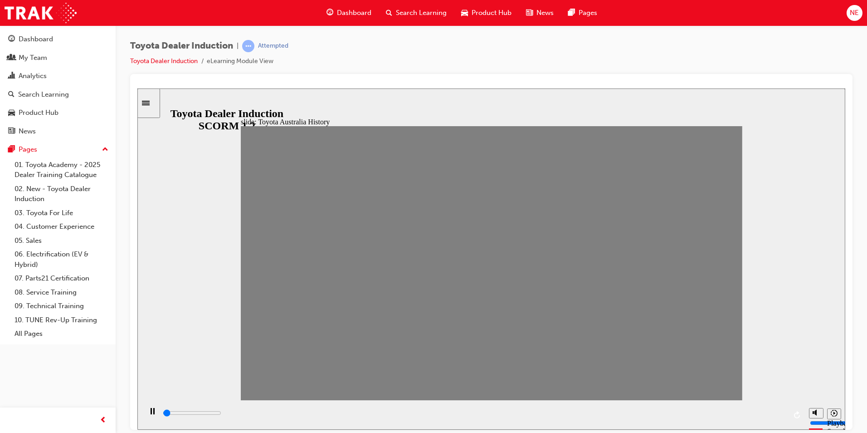
drag, startPoint x: 397, startPoint y: 275, endPoint x: 435, endPoint y: 279, distance: 37.8
type input "0"
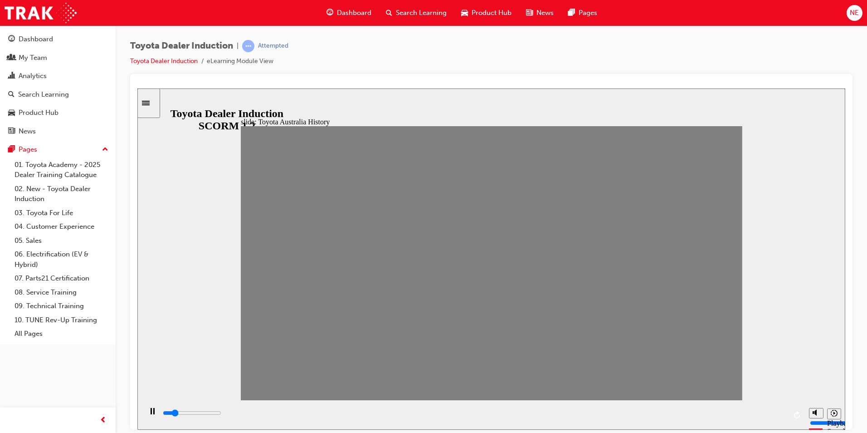
type input "7"
drag, startPoint x: 438, startPoint y: 271, endPoint x: 424, endPoint y: 272, distance: 14.1
drag, startPoint x: 417, startPoint y: 278, endPoint x: 420, endPoint y: 274, distance: 4.8
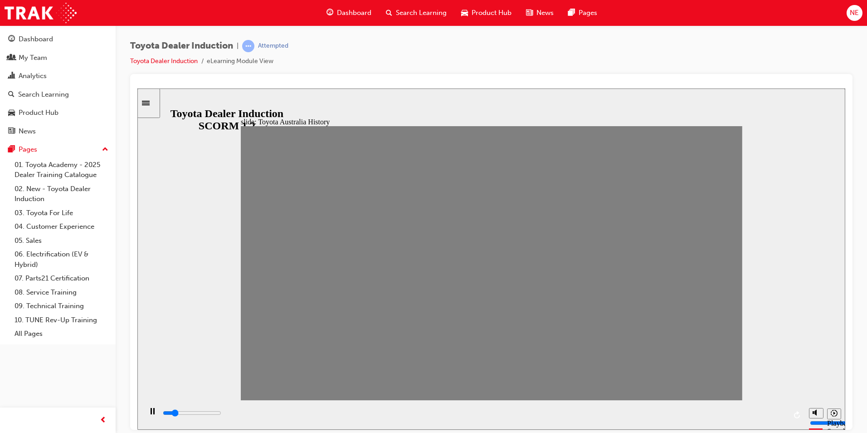
type input "0"
type input "8"
drag, startPoint x: 420, startPoint y: 271, endPoint x: 436, endPoint y: 272, distance: 15.5
drag, startPoint x: 440, startPoint y: 275, endPoint x: 455, endPoint y: 274, distance: 15.0
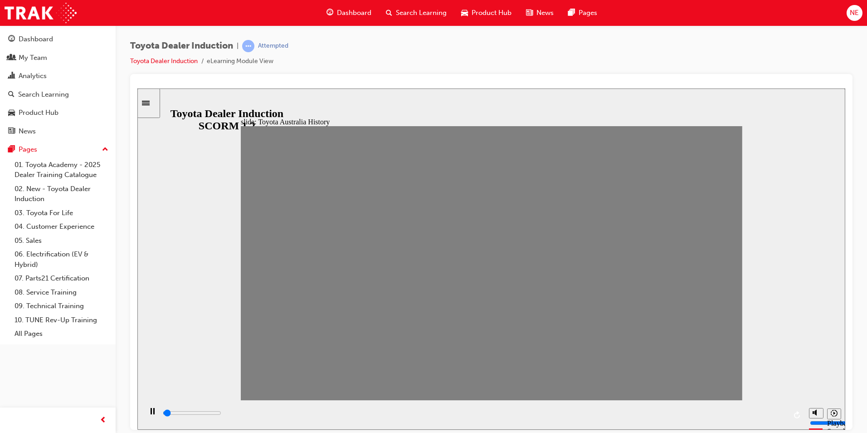
drag, startPoint x: 472, startPoint y: 267, endPoint x: 489, endPoint y: 267, distance: 17.2
drag, startPoint x: 485, startPoint y: 271, endPoint x: 506, endPoint y: 271, distance: 20.9
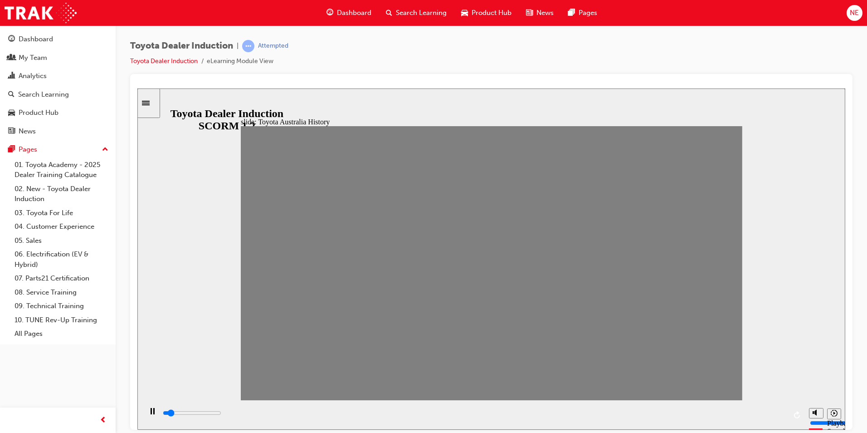
drag, startPoint x: 501, startPoint y: 273, endPoint x: 516, endPoint y: 271, distance: 15.1
drag, startPoint x: 513, startPoint y: 270, endPoint x: 531, endPoint y: 269, distance: 18.6
type input "0"
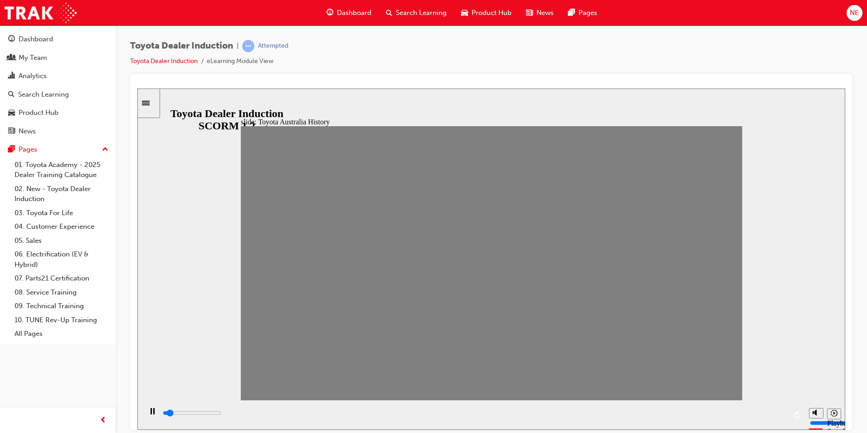
type input "11"
drag, startPoint x: 531, startPoint y: 268, endPoint x: 512, endPoint y: 268, distance: 19.1
type input "0"
type input "12"
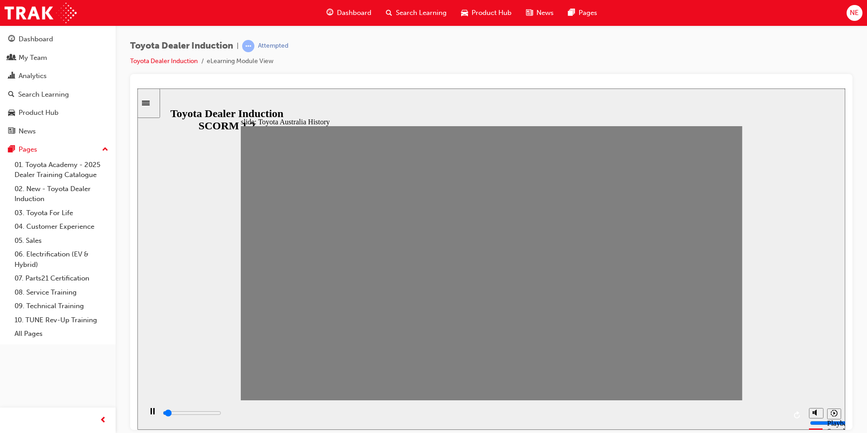
drag, startPoint x: 512, startPoint y: 270, endPoint x: 528, endPoint y: 268, distance: 15.7
drag, startPoint x: 533, startPoint y: 270, endPoint x: 549, endPoint y: 271, distance: 16.8
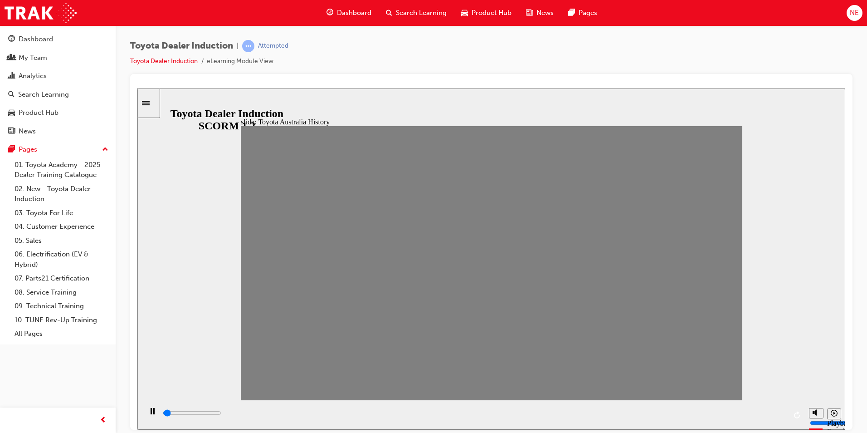
drag, startPoint x: 553, startPoint y: 272, endPoint x: 567, endPoint y: 269, distance: 13.4
drag, startPoint x: 586, startPoint y: 265, endPoint x: 603, endPoint y: 269, distance: 16.6
drag, startPoint x: 603, startPoint y: 269, endPoint x: 618, endPoint y: 271, distance: 15.1
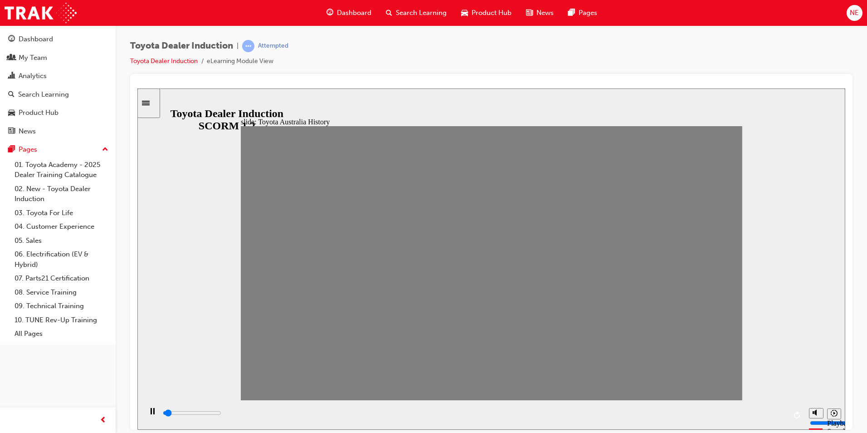
drag, startPoint x: 626, startPoint y: 275, endPoint x: 647, endPoint y: 274, distance: 20.9
drag, startPoint x: 653, startPoint y: 270, endPoint x: 666, endPoint y: 273, distance: 13.5
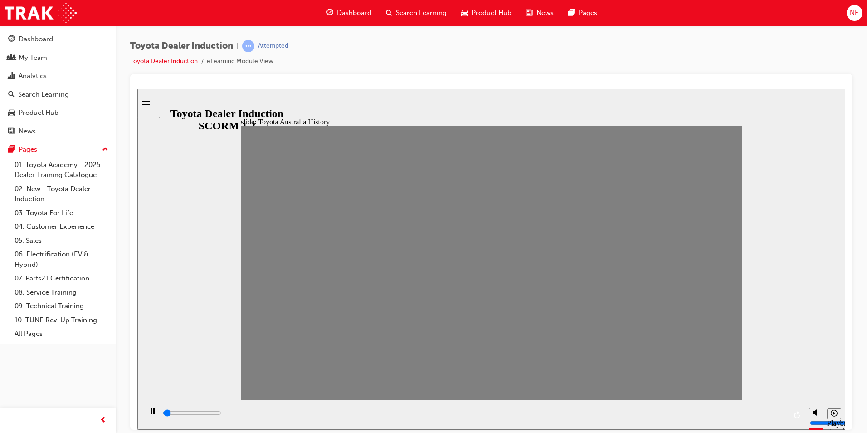
drag, startPoint x: 679, startPoint y: 270, endPoint x: 694, endPoint y: 269, distance: 15.0
drag, startPoint x: 696, startPoint y: 270, endPoint x: 712, endPoint y: 273, distance: 16.2
drag, startPoint x: 687, startPoint y: 374, endPoint x: 671, endPoint y: 227, distance: 148.2
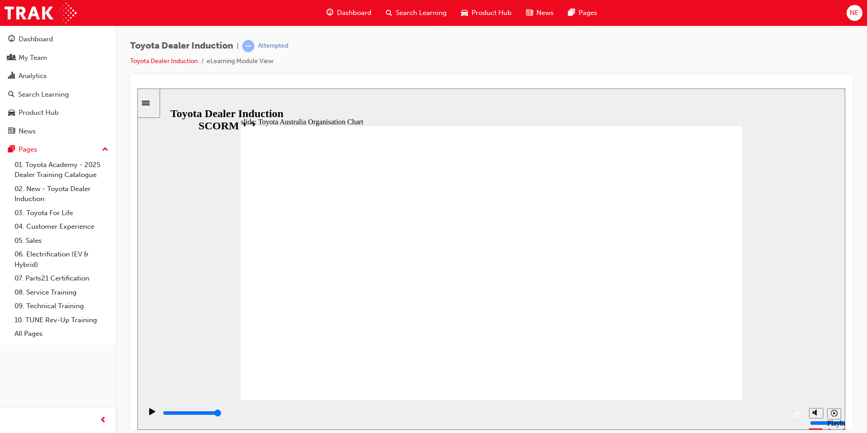
drag, startPoint x: 690, startPoint y: 373, endPoint x: 692, endPoint y: 382, distance: 9.2
type input "5000"
radio input "true"
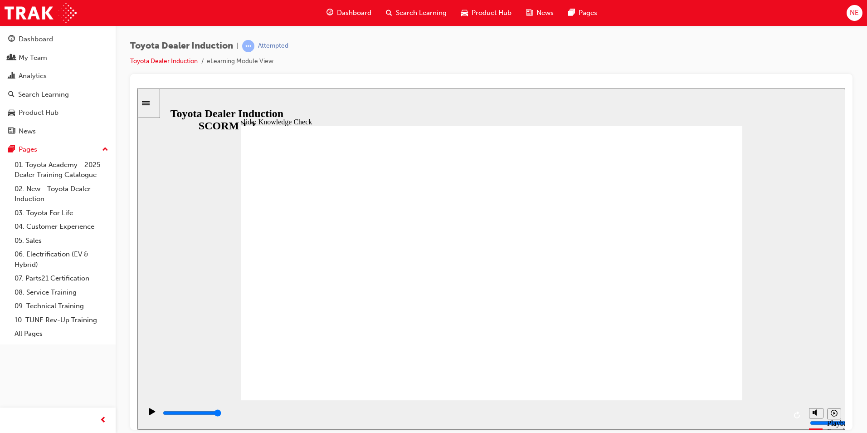
type input "5000"
radio input "true"
type input "3700"
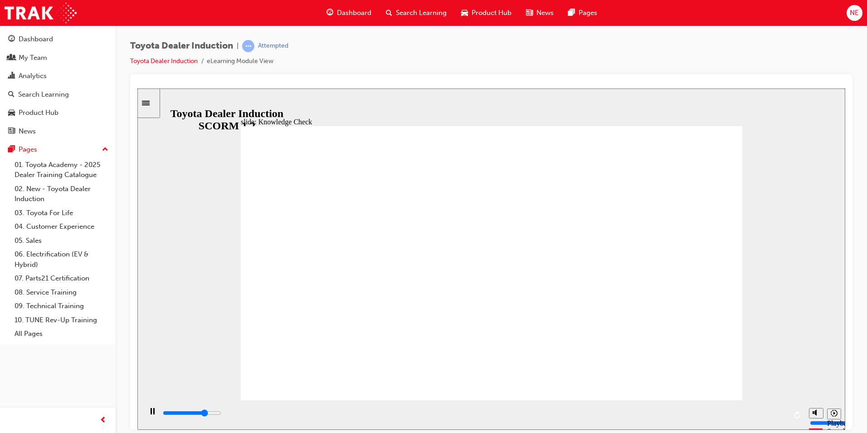
radio input "true"
type input "5000"
radio input "false"
radio input "true"
drag, startPoint x: 672, startPoint y: 140, endPoint x: 698, endPoint y: 132, distance: 26.8
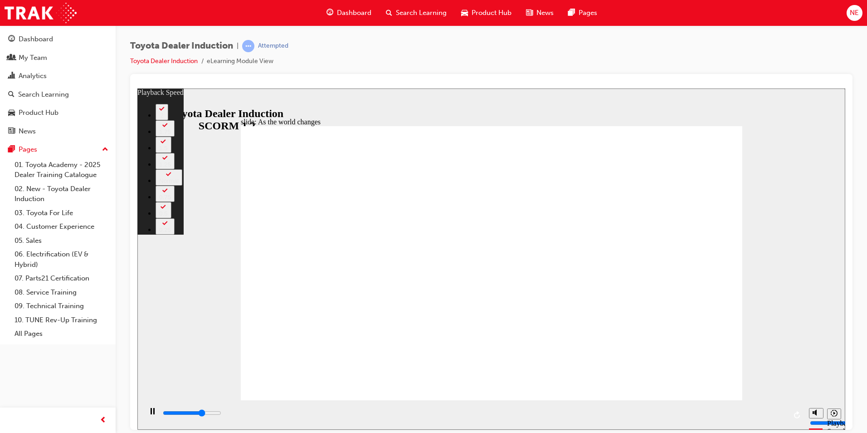
type input "6400"
type input "0"
type input "6600"
type input "0"
type input "6900"
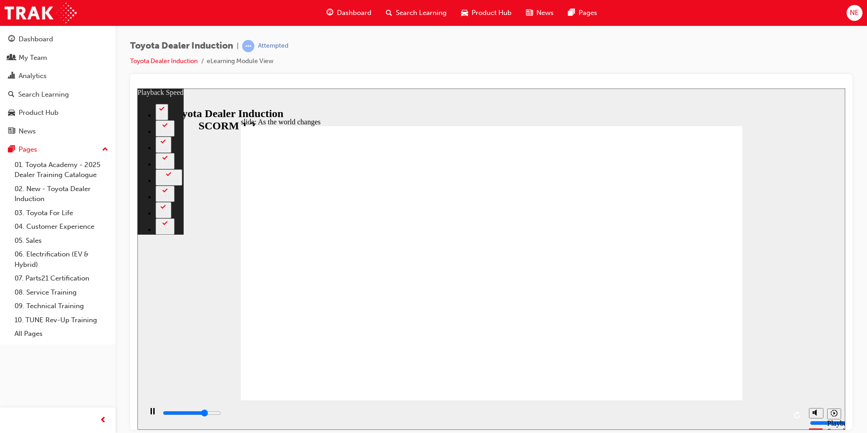
type input "1"
type input "7200"
type input "1"
type input "7400"
type input "1"
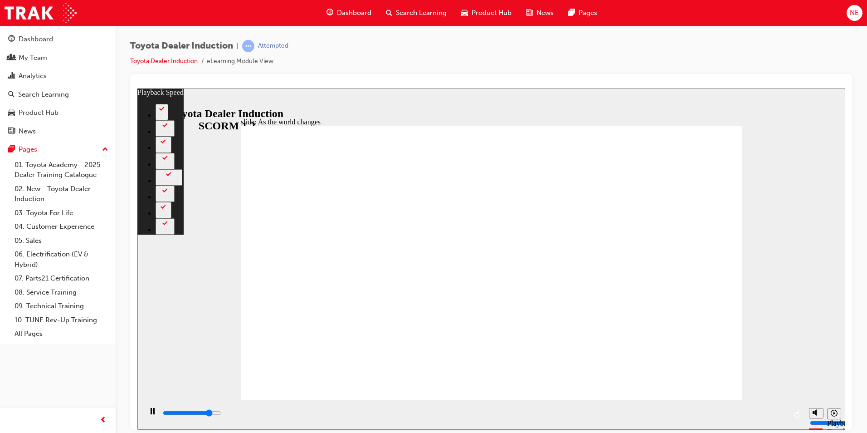
type input "7700"
type input "2"
type input "8000"
type input "2"
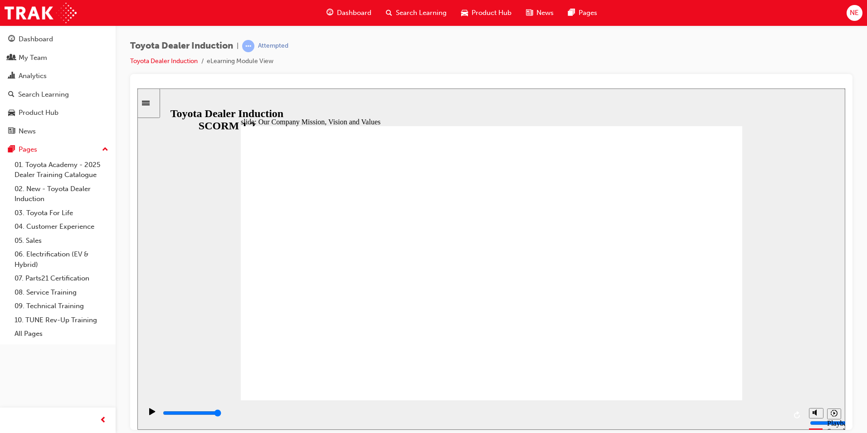
drag, startPoint x: 409, startPoint y: 172, endPoint x: 312, endPoint y: 169, distance: 96.7
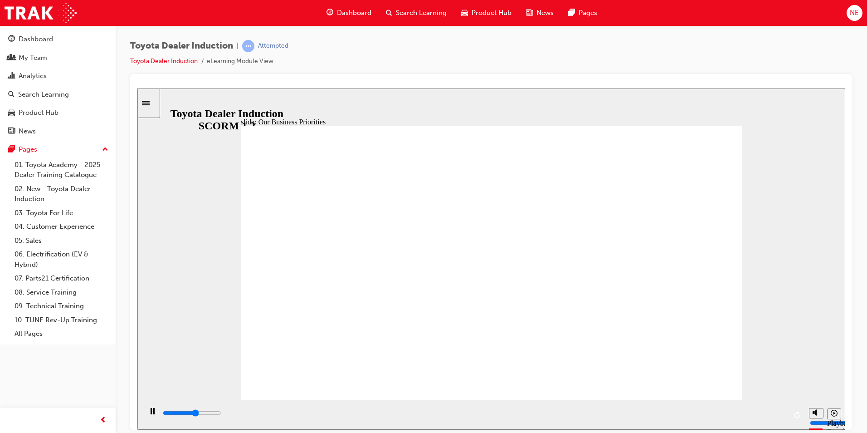
drag, startPoint x: 344, startPoint y: 168, endPoint x: 339, endPoint y: 173, distance: 6.7
drag, startPoint x: 339, startPoint y: 173, endPoint x: 320, endPoint y: 182, distance: 21.1
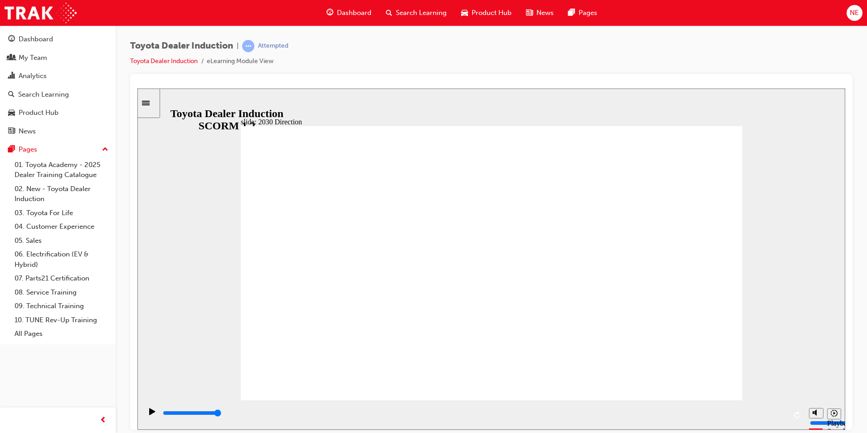
type input "5000"
type input "h"
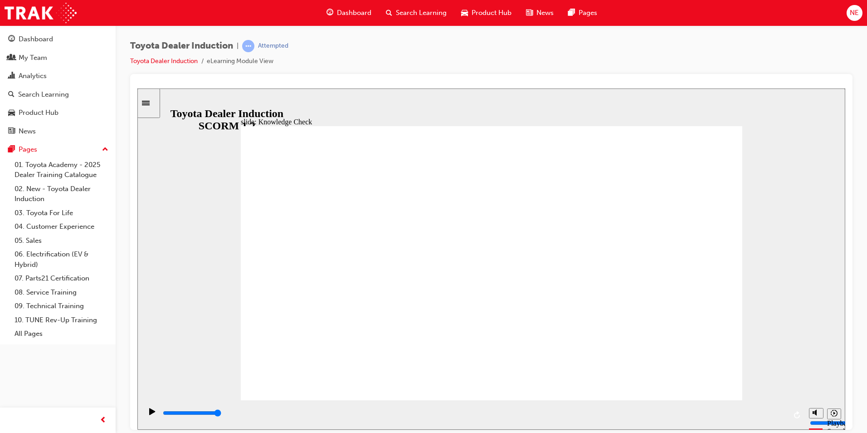
type input "ha"
type input "hap"
type input "hapi"
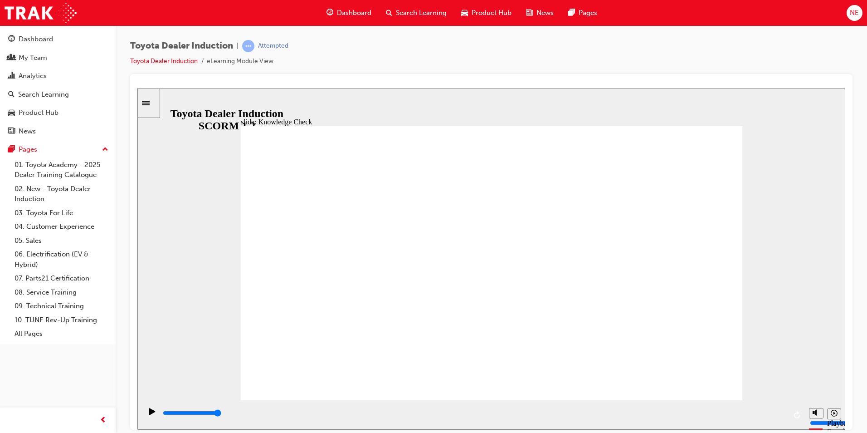
type input "hapi"
type input "hapin"
type input "hapine"
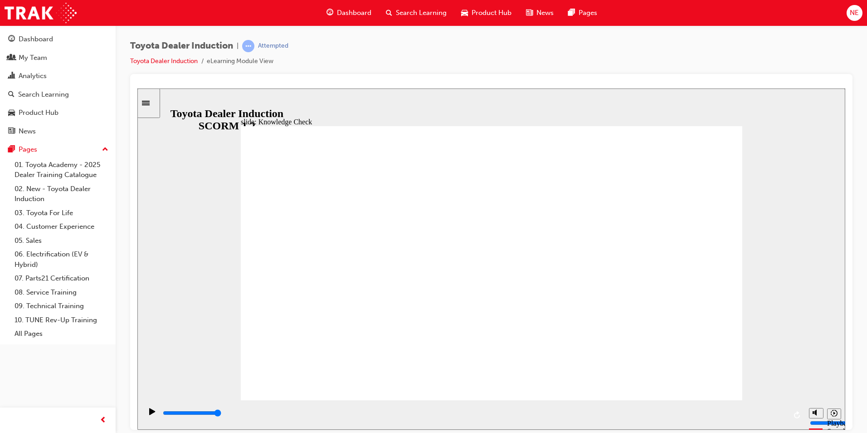
type input "hapined"
type input "hapinedsd"
type input "hapineds"
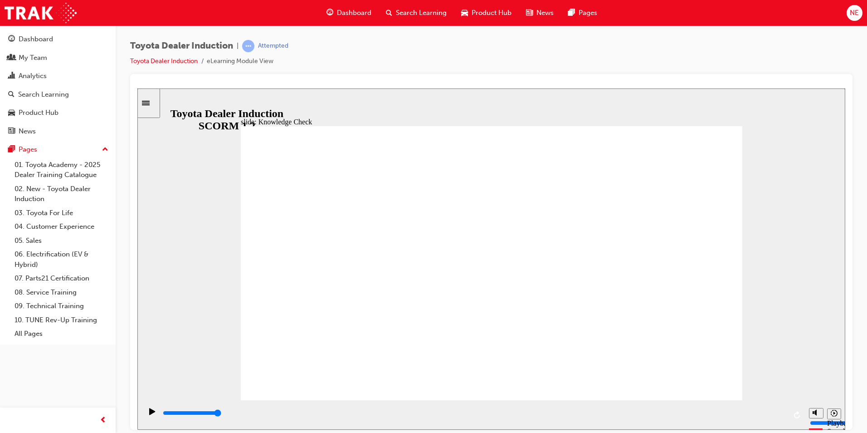
type input "hapineds"
type input "hapined"
type input "hapine"
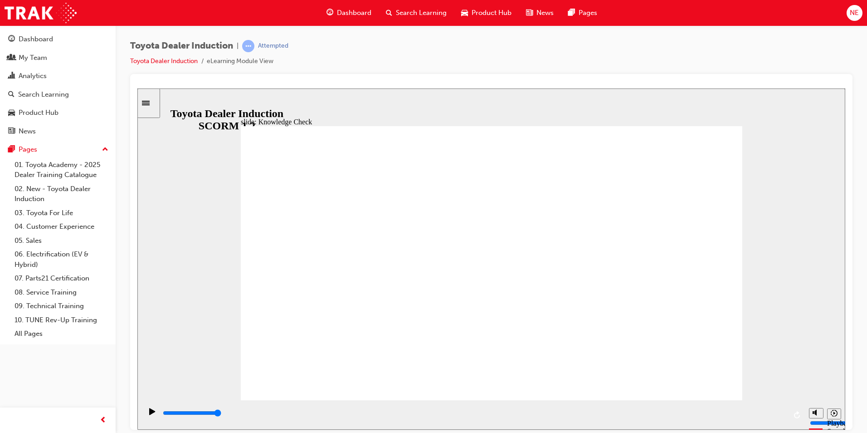
type input "hapin"
type input "hapi"
type input "hap"
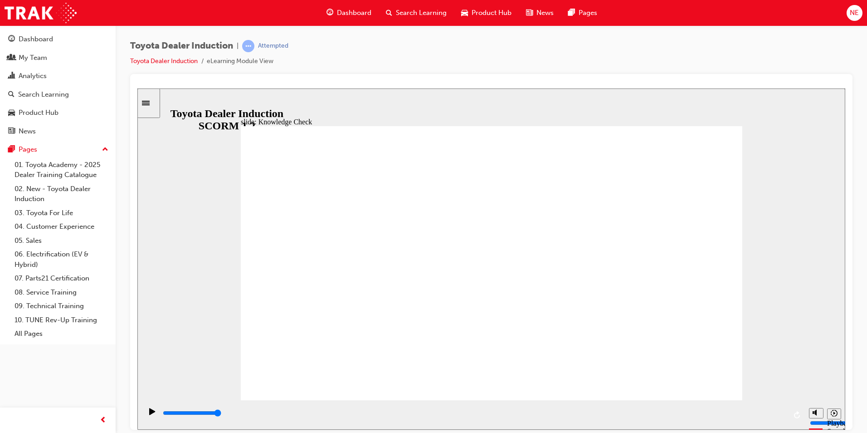
type input "hap"
type input "happ"
type input "happi"
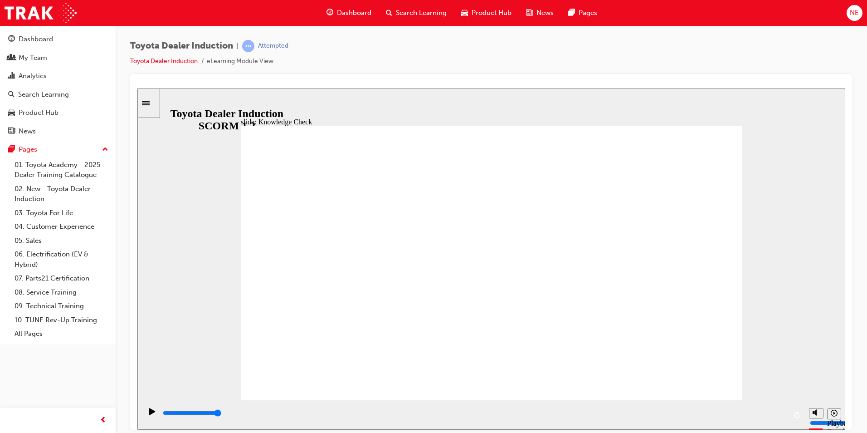
type input "happin"
type input "happine"
type input "happines"
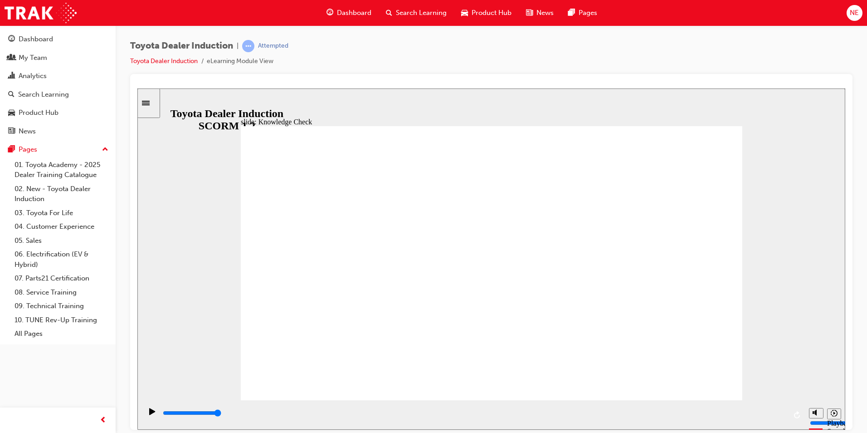
type input "happines"
type input "happiness"
type input "5000"
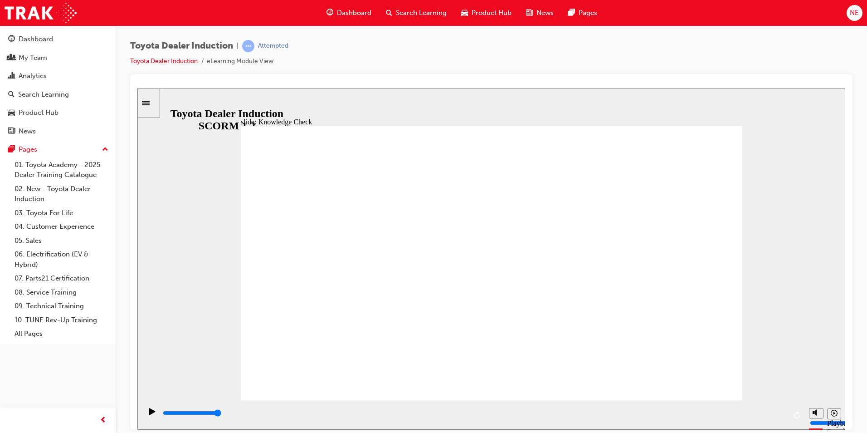
type input "m"
type input "mo"
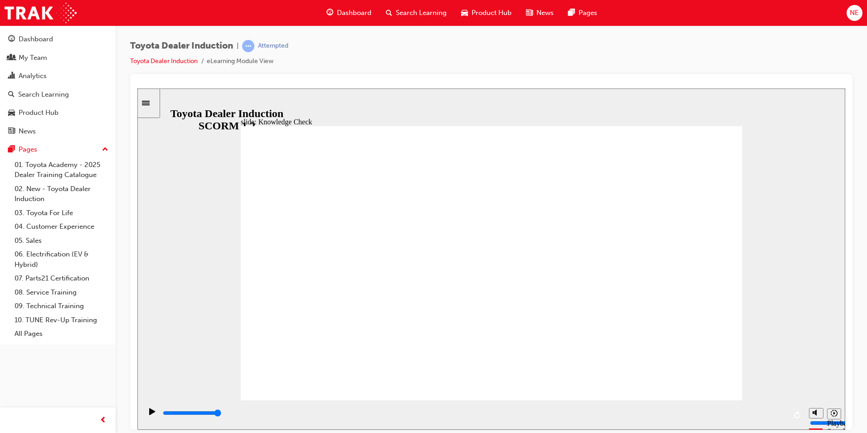
type input "mov"
type input "move"
type input "moved"
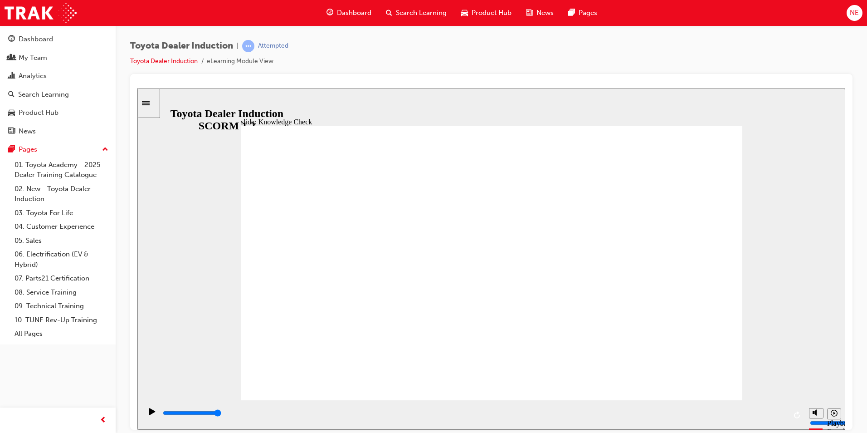
type input "moved"
drag, startPoint x: 534, startPoint y: 318, endPoint x: 530, endPoint y: 323, distance: 6.4
type input "moved"
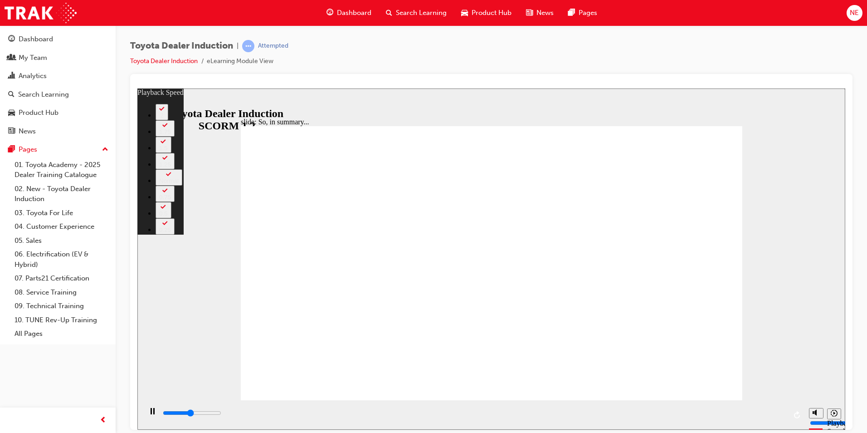
type input "3100"
type input "0"
type input "3300"
type input "0"
type input "3600"
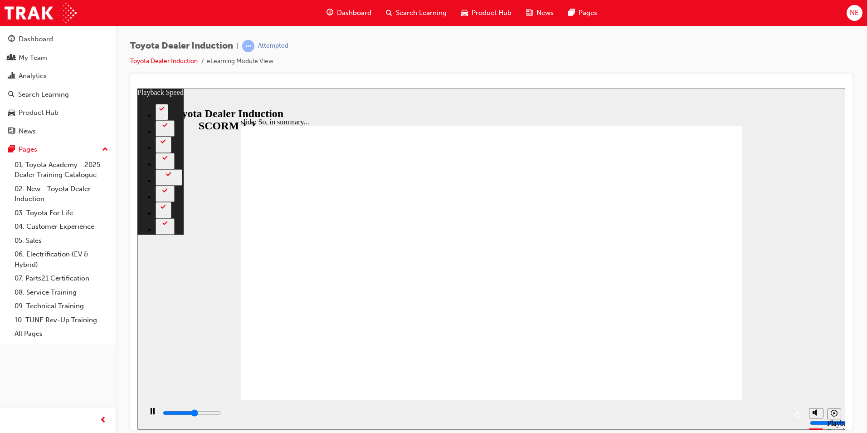
type input "1"
type input "3900"
type input "1"
type input "4100"
type input "1"
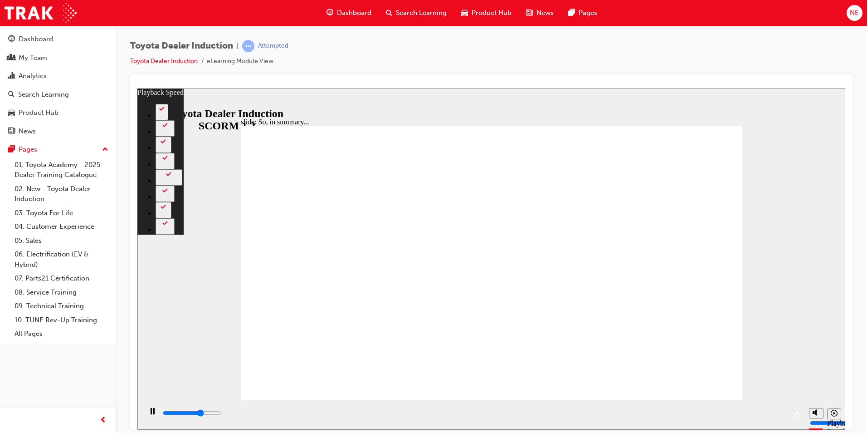
type input "4400"
type input "1"
type input "4600"
type input "2"
type input "4900"
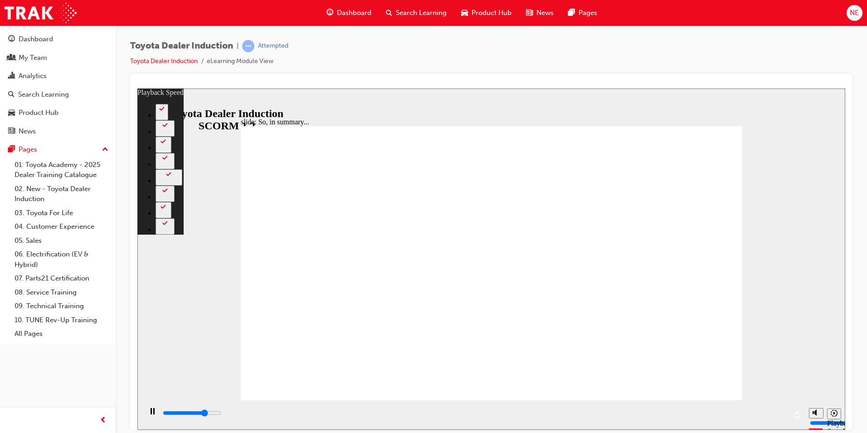
type input "2"
type input "5200"
type input "2"
type input "5400"
type input "2"
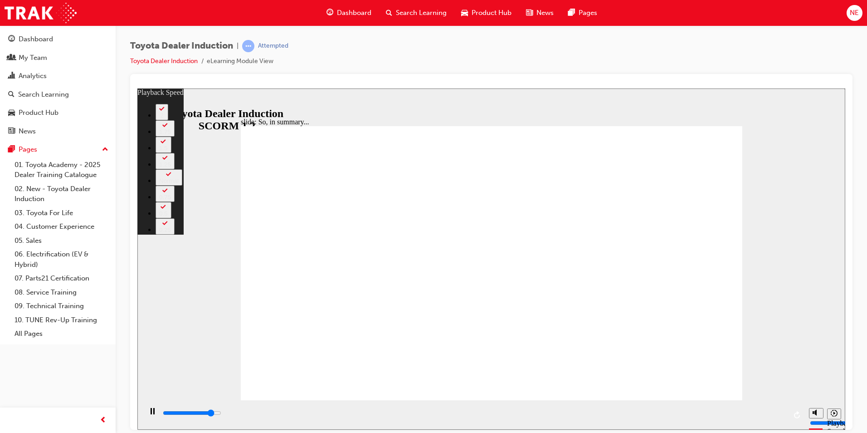
type input "5700"
type input "3"
type input "5800"
type input "3"
type input "5900"
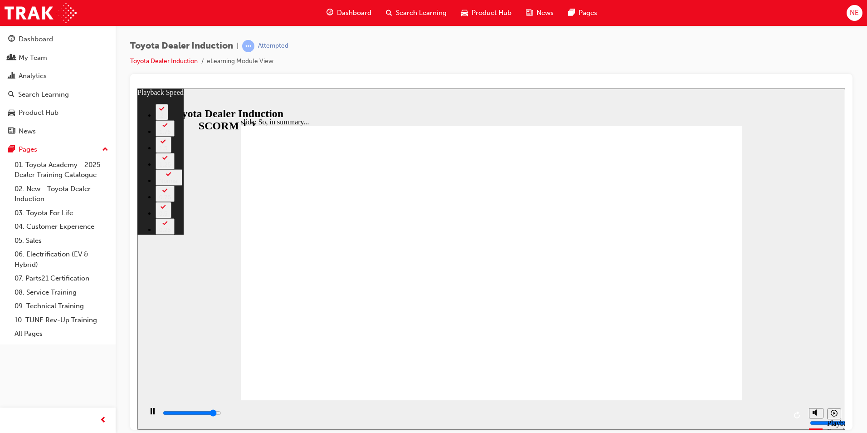
type input "6000"
type input "3"
type input "6300"
type input "3"
type input "6500"
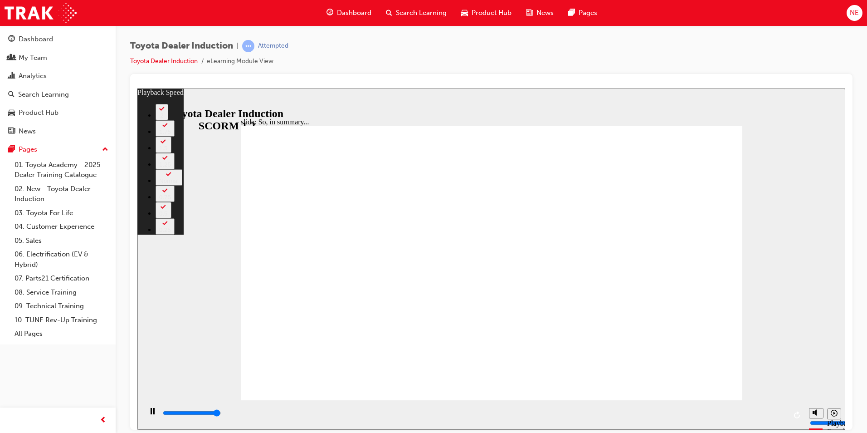
type input "3"
type input "6500"
click at [714, 114] on div "slide: So, in summary... Rectangle 3 playback speed 2 1.75 1.5 1.25 Normal 0.75…" at bounding box center [491, 258] width 708 height 341
type input "128"
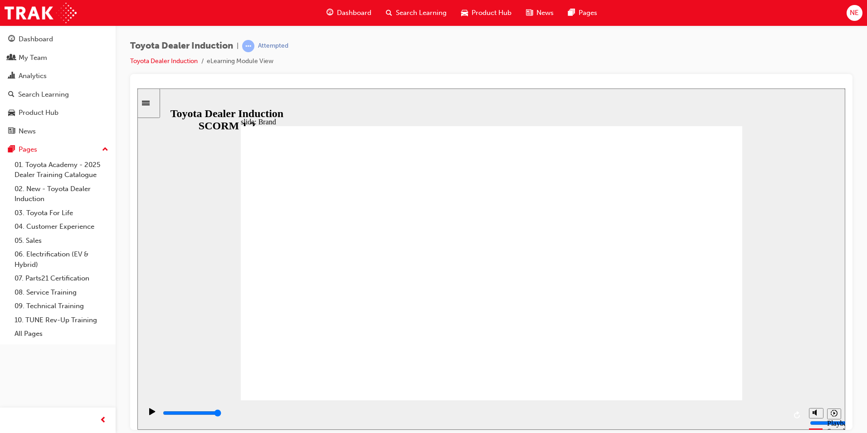
drag, startPoint x: 423, startPoint y: 319, endPoint x: 536, endPoint y: 332, distance: 114.1
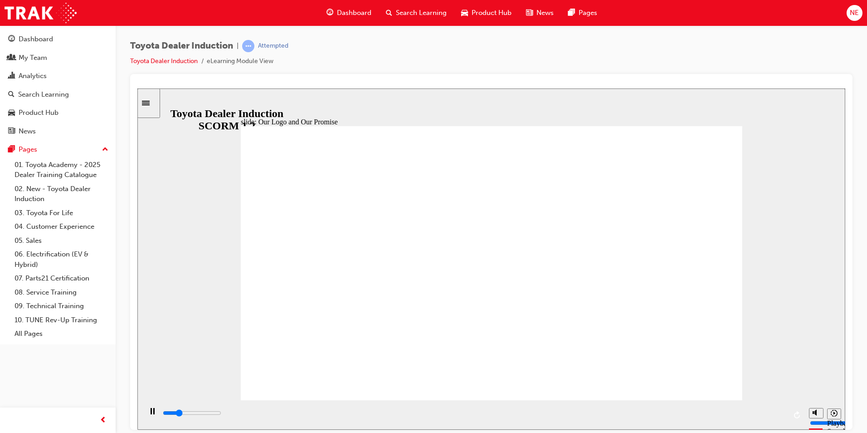
drag, startPoint x: 567, startPoint y: 322, endPoint x: 483, endPoint y: 337, distance: 85.7
click at [465, 400] on div "playback controls" at bounding box center [473, 414] width 663 height 29
drag, startPoint x: 466, startPoint y: 395, endPoint x: 447, endPoint y: 108, distance: 287.8
click at [447, 108] on div "slide: Our Logo and Our Promise Showroom Browsing 22.jpg Rectangle 10 Vehicle I…" at bounding box center [491, 258] width 708 height 341
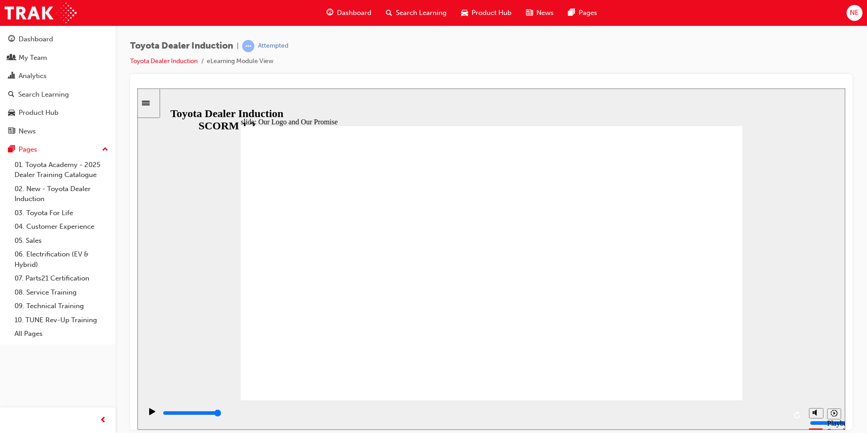
type input "8400"
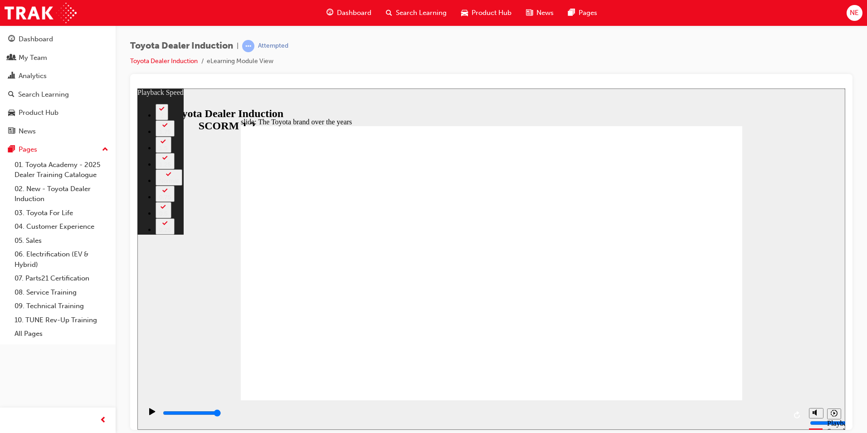
type input "165"
drag, startPoint x: 704, startPoint y: 388, endPoint x: 704, endPoint y: 383, distance: 5.0
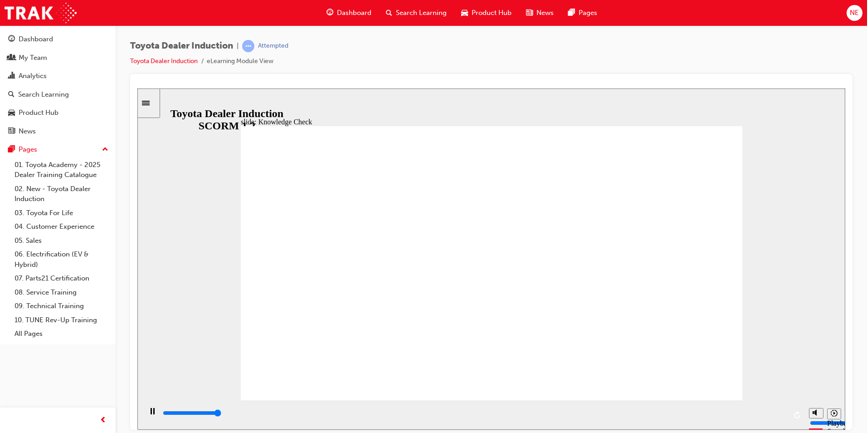
type input "5000"
radio input "true"
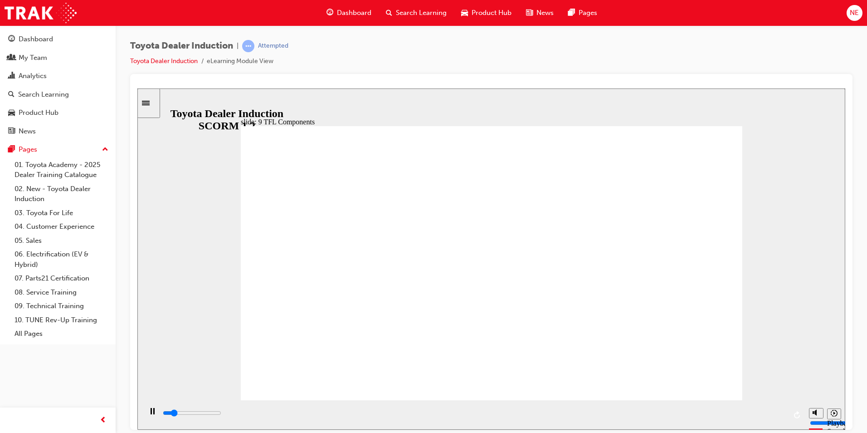
drag, startPoint x: 408, startPoint y: 344, endPoint x: 409, endPoint y: 328, distance: 16.4
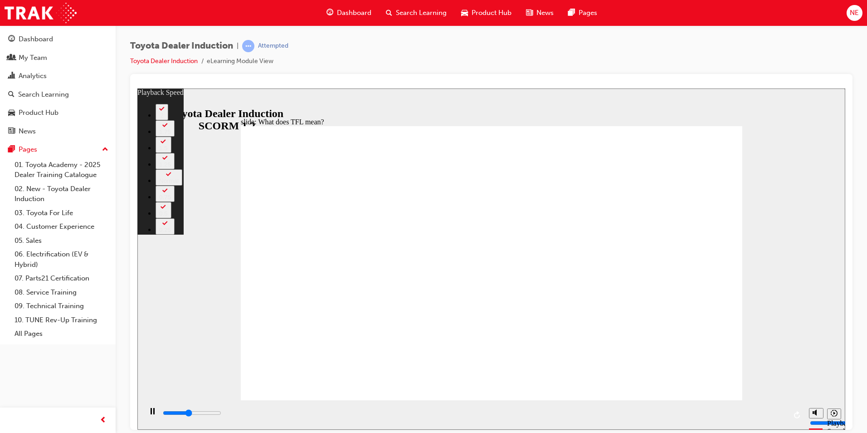
type input "4700"
type input "0"
type input "5000"
type input "0"
type input "5200"
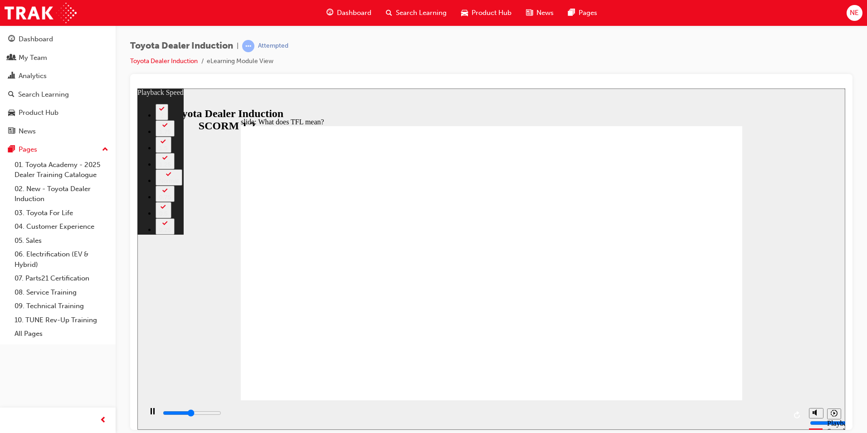
type input "1"
type input "5500"
type input "1"
type input "5700"
type input "1"
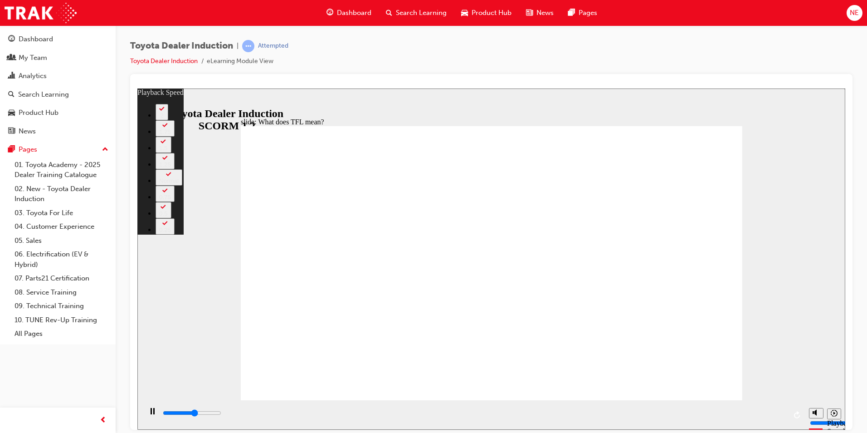
type input "6000"
type input "1"
type input "6300"
type input "2"
type input "6600"
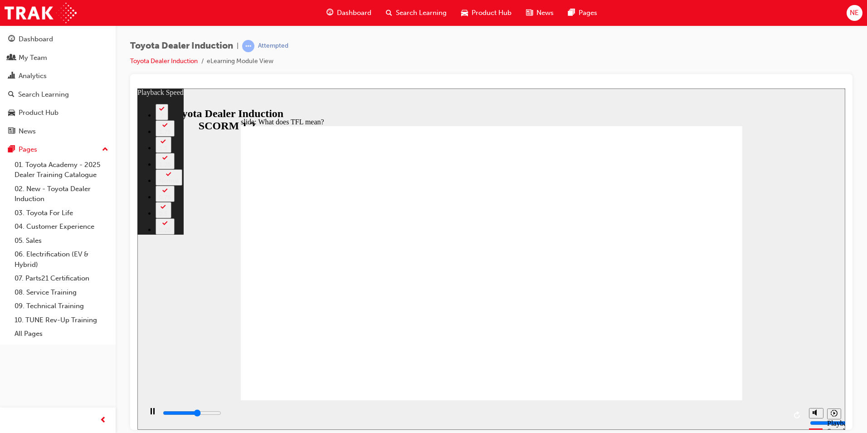
type input "2"
type input "6800"
type input "2"
type input "7100"
type input "2"
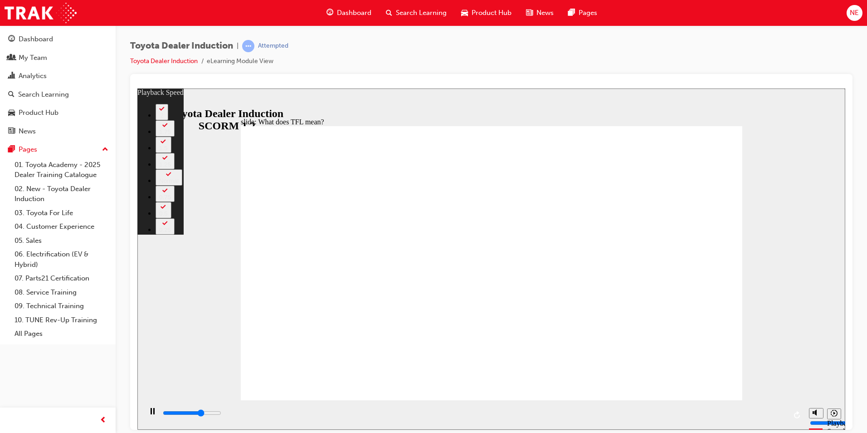
type input "7300"
type input "3"
type input "7600"
type input "3"
type input "7900"
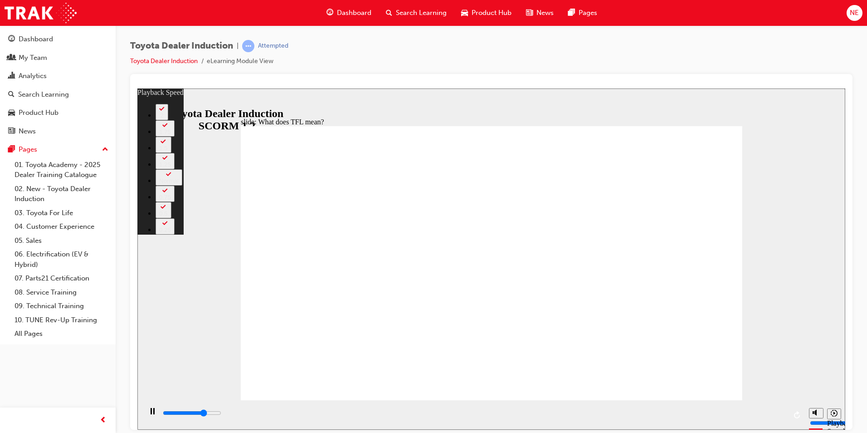
type input "3"
type input "8200"
type input "3"
type input "8400"
type input "4"
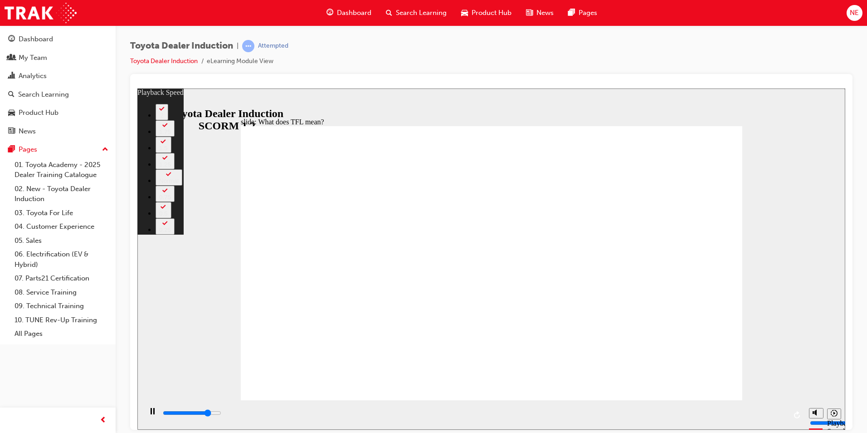
type input "8700"
type input "4"
type input "8900"
type input "4"
type input "9200"
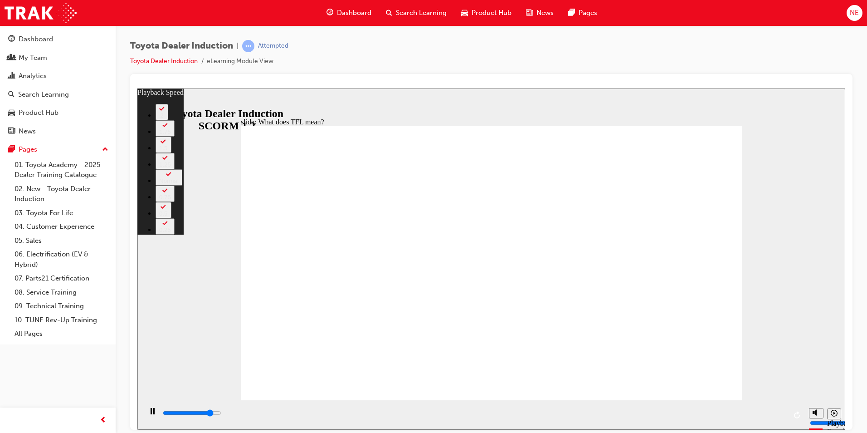
type input "4"
type input "9500"
type input "5"
type input "9700"
type input "5"
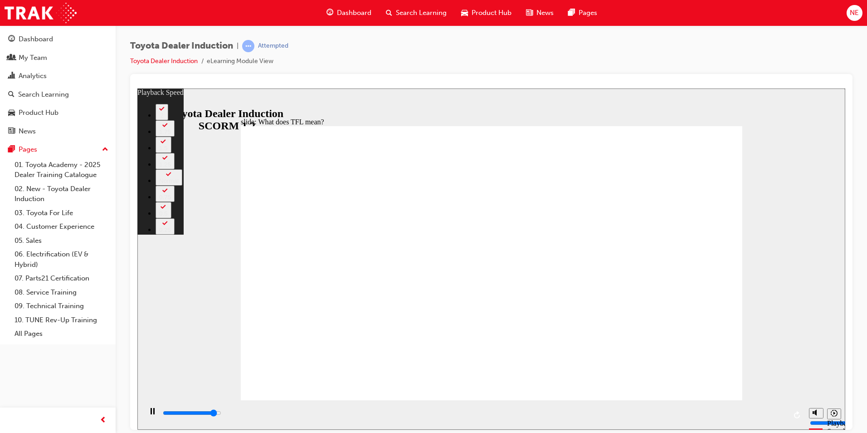
type input "10000"
type input "5"
type input "10300"
type input "6"
type input "10500"
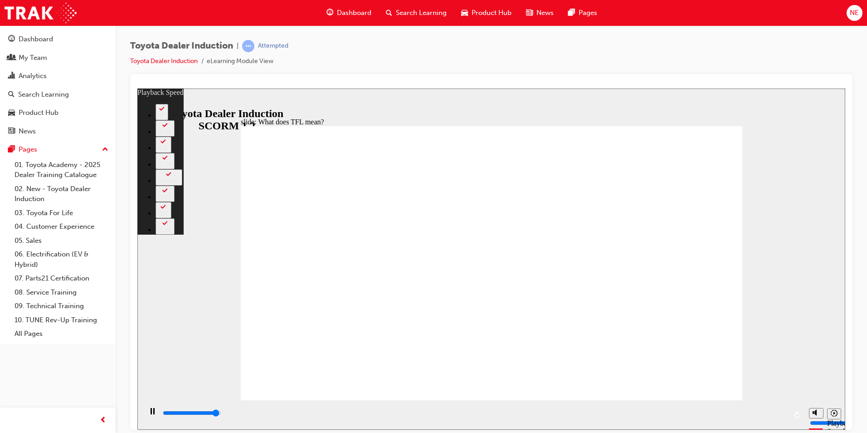
type input "6"
type input "10800"
type input "6"
type input "10800"
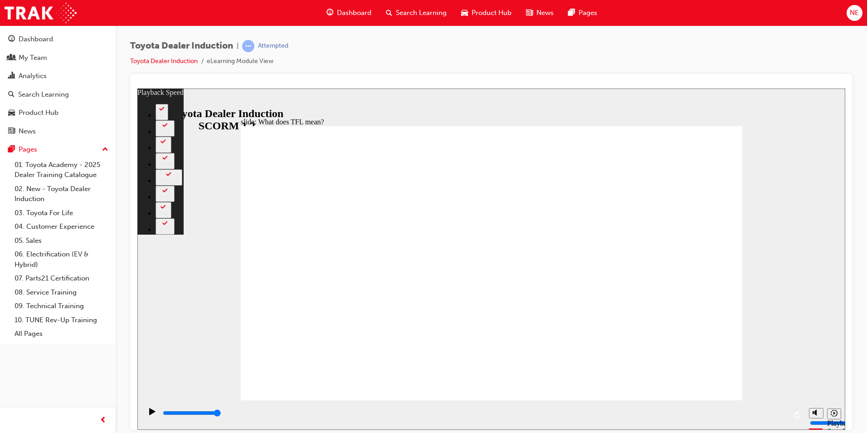
type input "139"
drag, startPoint x: 668, startPoint y: 380, endPoint x: 679, endPoint y: 380, distance: 10.4
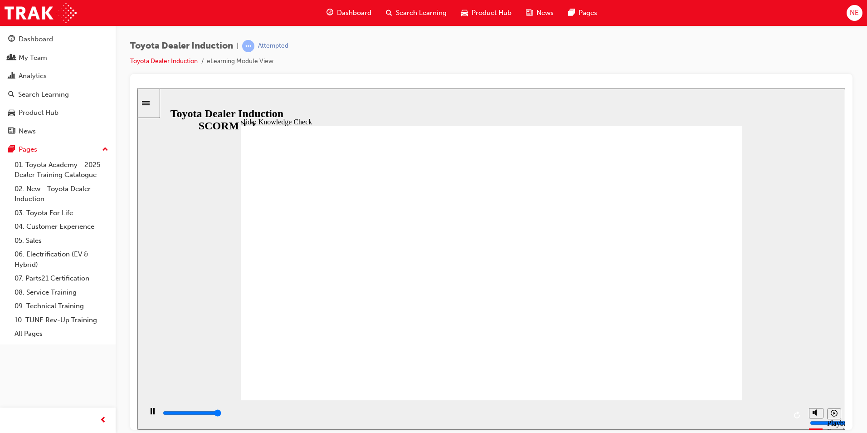
type input "5000"
radio input "true"
click at [470, 412] on div "playback controls" at bounding box center [474, 413] width 625 height 10
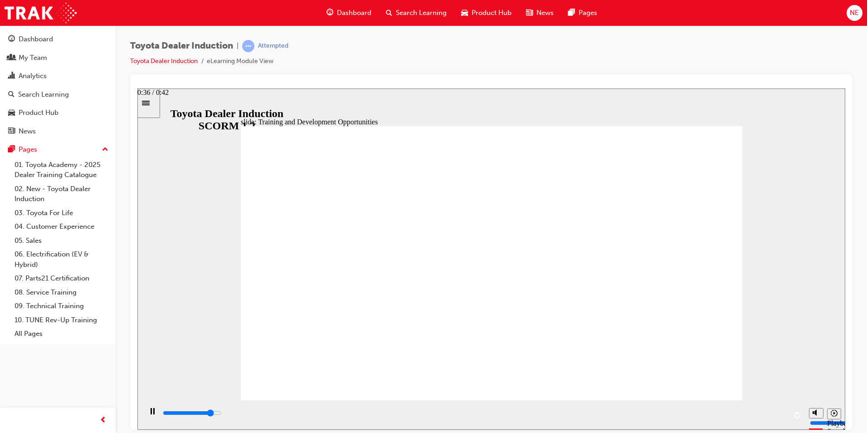
click at [696, 416] on div "playback controls" at bounding box center [474, 413] width 625 height 10
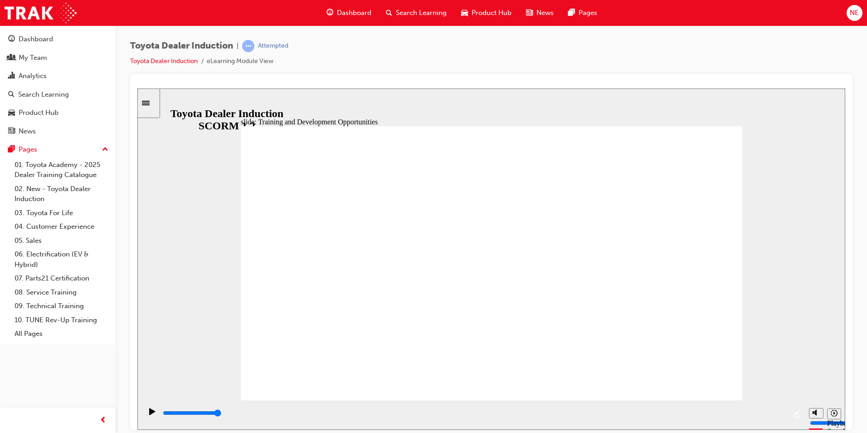
drag, startPoint x: 642, startPoint y: 370, endPoint x: 640, endPoint y: 364, distance: 6.2
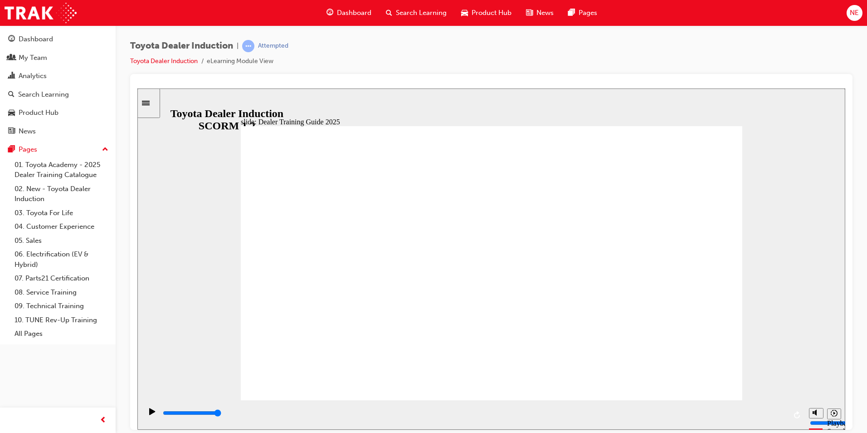
click at [488, 411] on div "playback controls" at bounding box center [474, 413] width 625 height 10
click at [612, 418] on div "playback controls" at bounding box center [474, 413] width 625 height 10
click at [770, 413] on div "playback controls" at bounding box center [474, 413] width 625 height 10
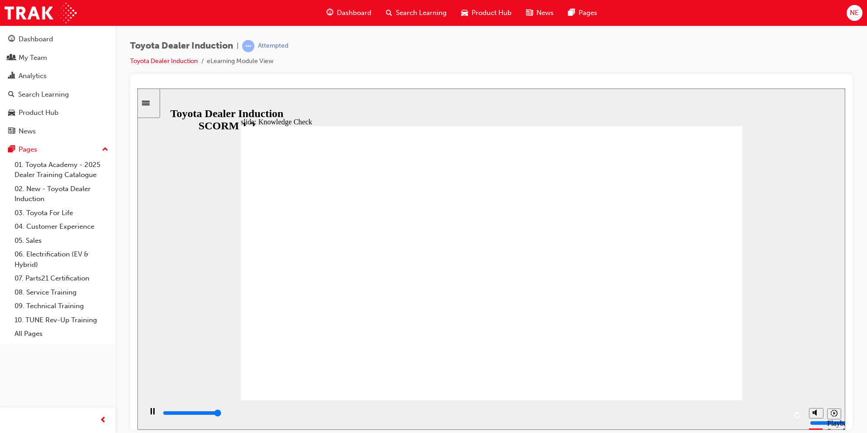
type input "5000"
radio input "true"
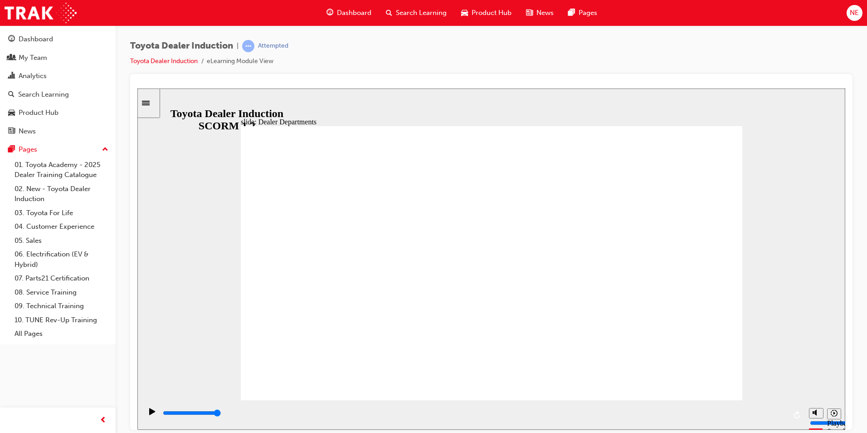
drag, startPoint x: 365, startPoint y: 281, endPoint x: 370, endPoint y: 259, distance: 22.7
drag, startPoint x: 406, startPoint y: 228, endPoint x: 511, endPoint y: 225, distance: 105.3
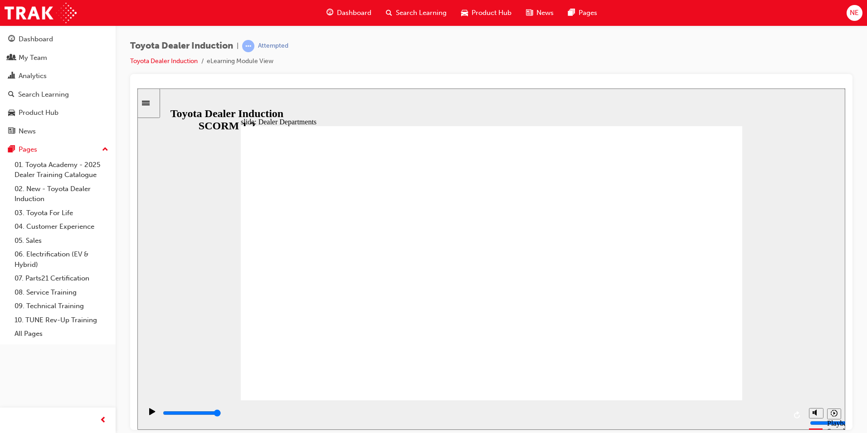
drag, startPoint x: 676, startPoint y: 178, endPoint x: 660, endPoint y: 186, distance: 17.6
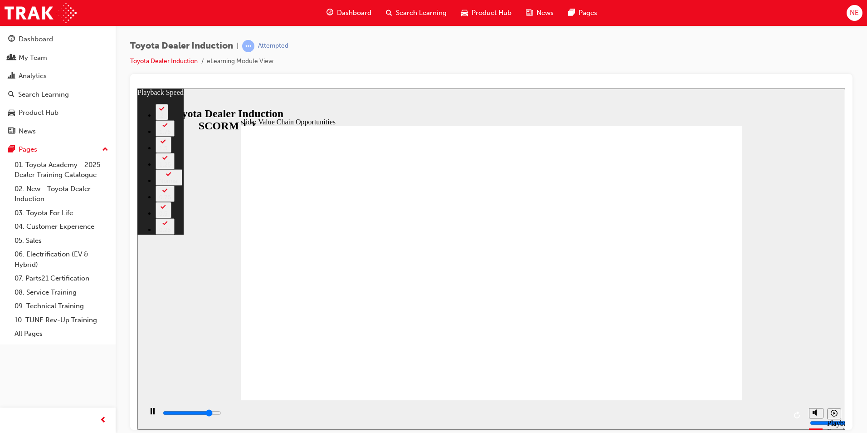
type input "9400"
type input "0"
type input "9600"
type input "0"
type input "9900"
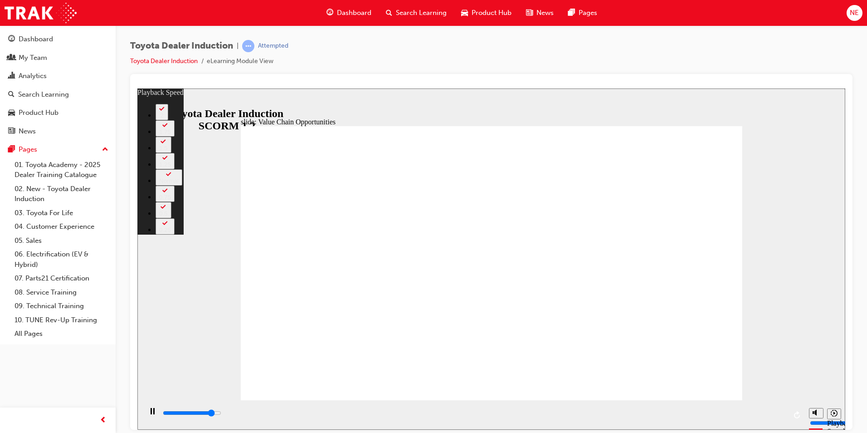
type input "1"
type input "10100"
type input "1"
type input "10400"
type input "1"
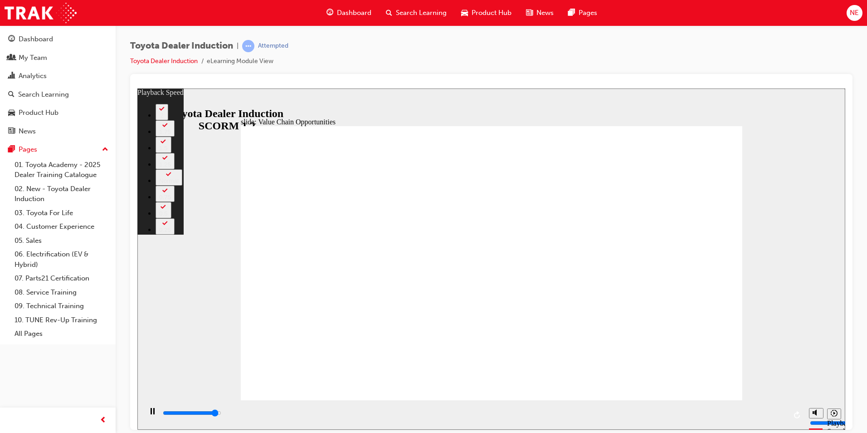
type input "10700"
type input "1"
type input "10900"
type input "2"
type input "11200"
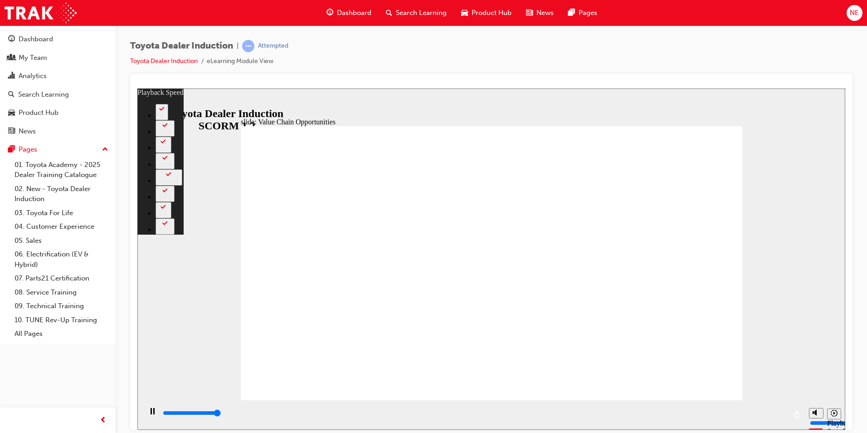
type input "2"
type input "11300"
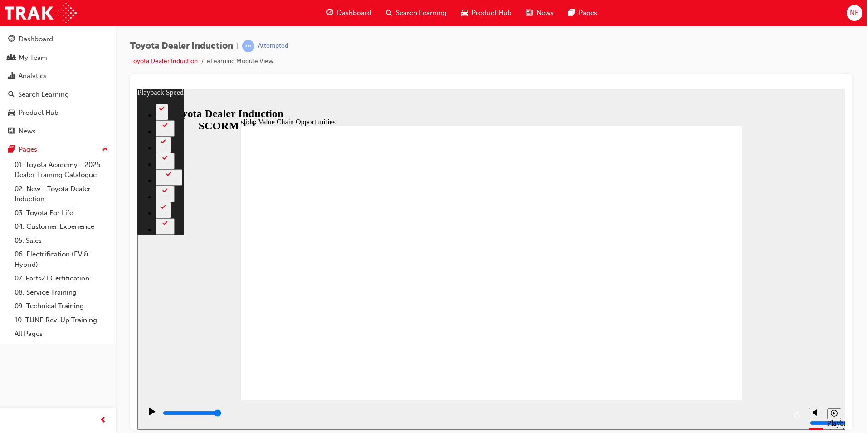
drag, startPoint x: 652, startPoint y: 303, endPoint x: 810, endPoint y: 142, distance: 226.1
type input "64"
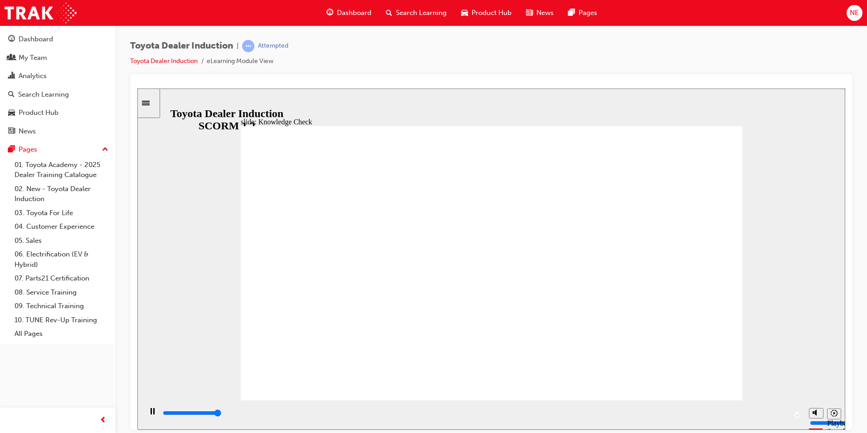
type input "5000"
radio input "true"
type input "5000"
radio input "true"
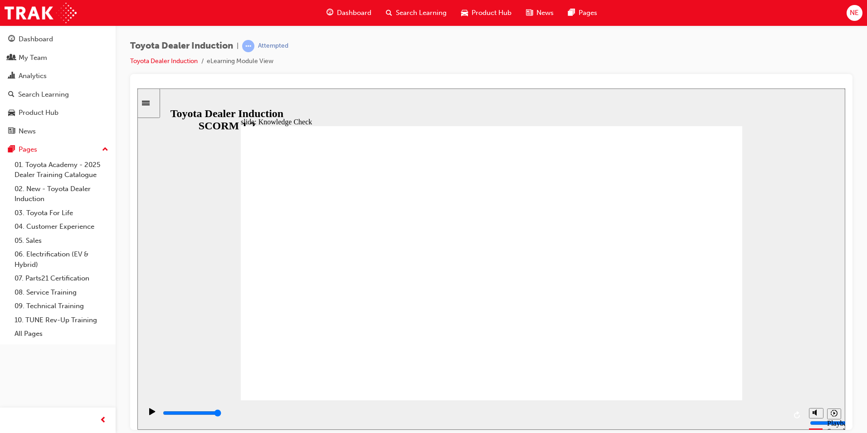
type input "2400"
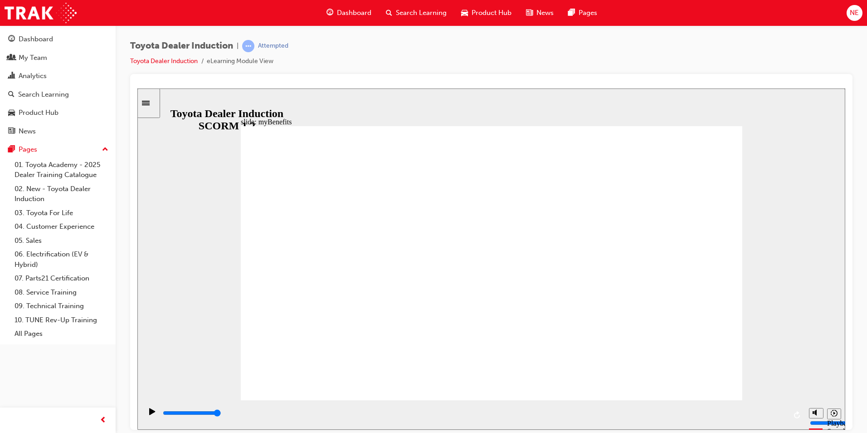
type input "5000"
type input "t"
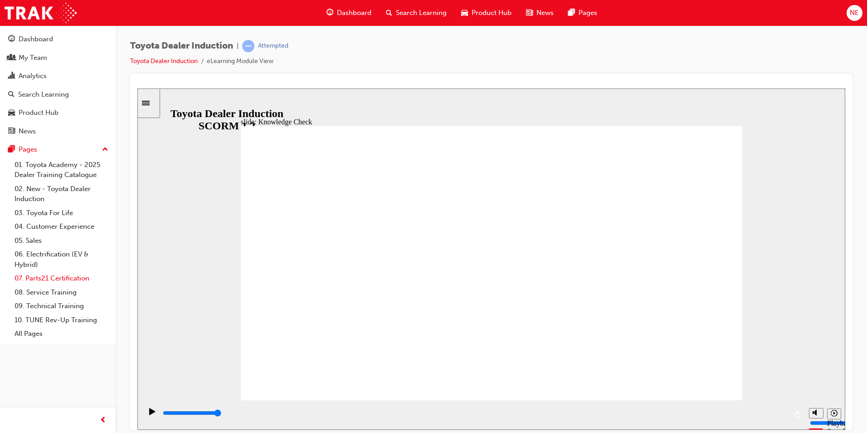
type input "t"
type input "to"
type input "toy"
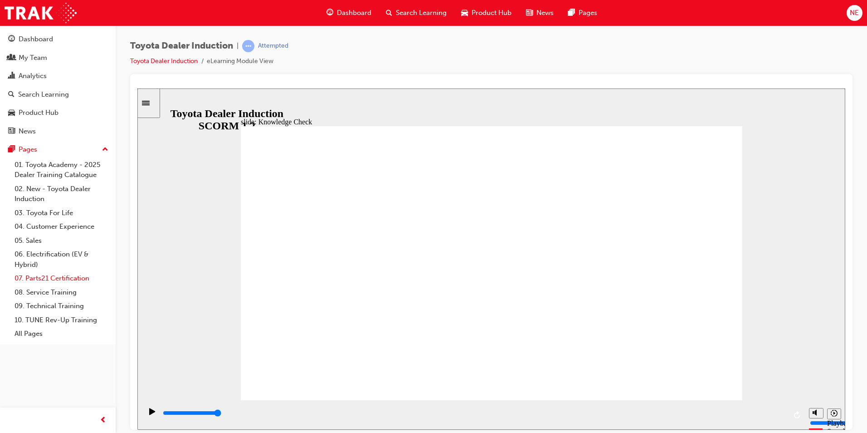
type input "toyo"
type input "toyot"
type input "toyota"
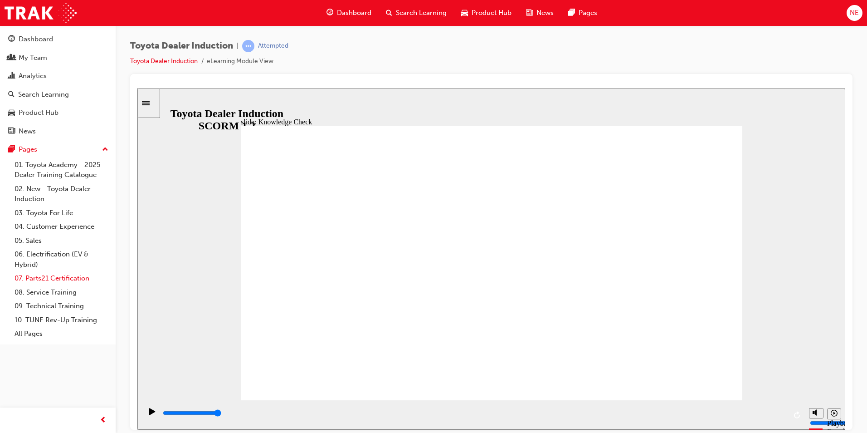
type input "toyota"
type input "toyota e"
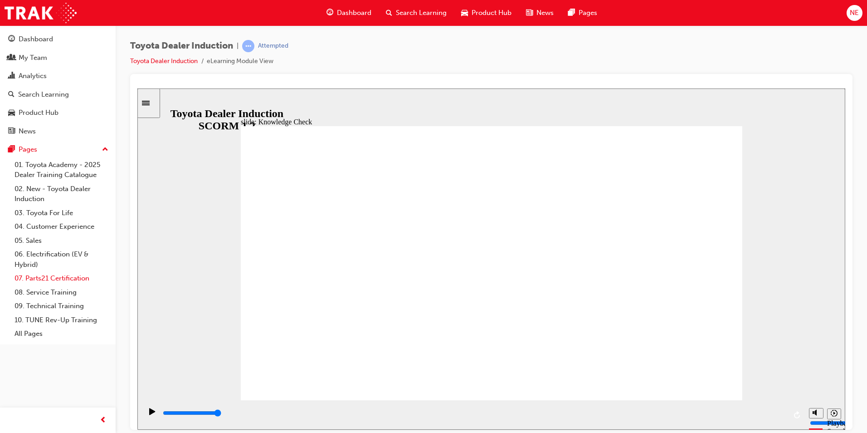
type input "toyota en"
type input "toyota eng"
type input "toyota enga"
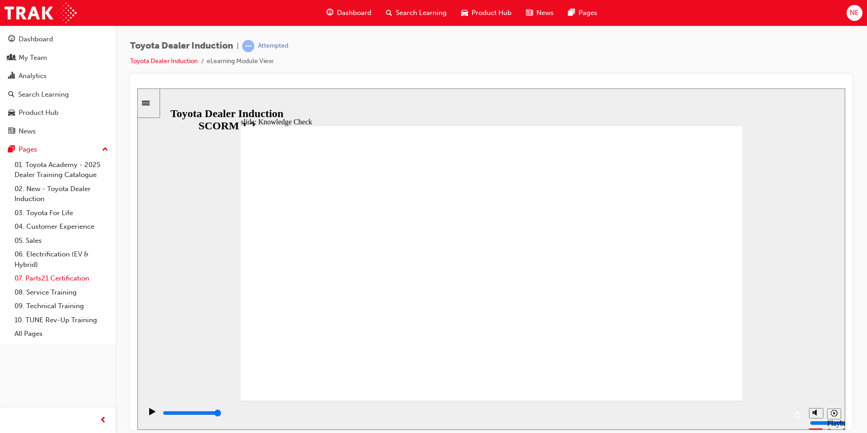
type input "toyota enga"
type input "toyota engag"
type input "toyota engage"
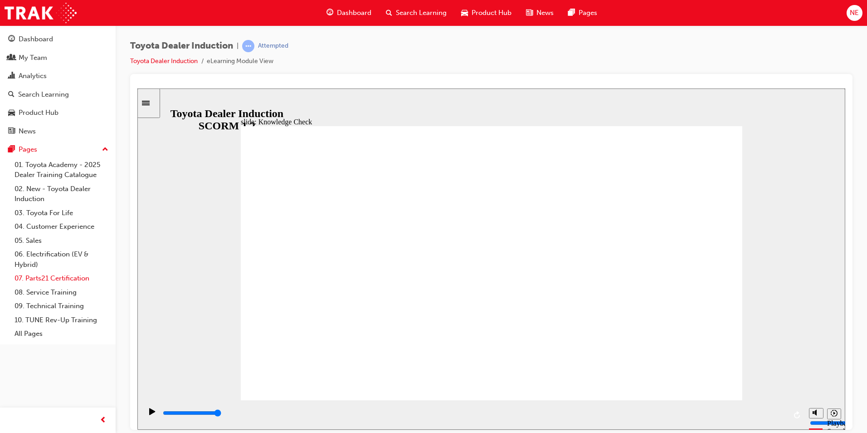
type input "toyota engage"
type input "toyota engage a"
type input "toyota engage ap"
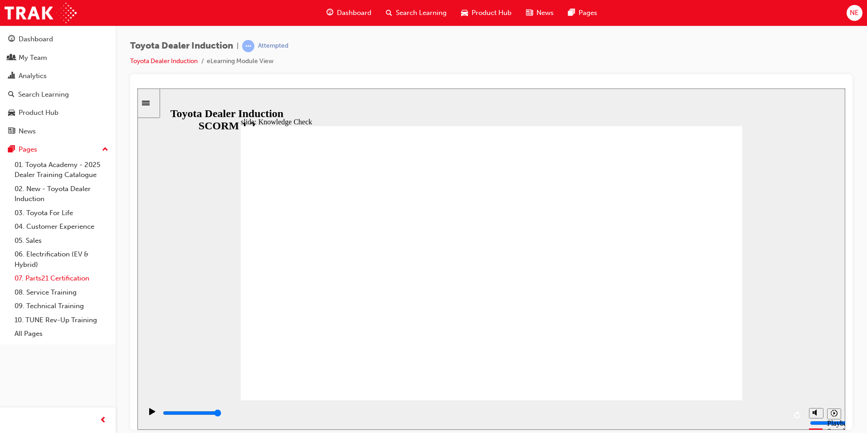
type input "toyota engage ap"
type input "toyota engage app"
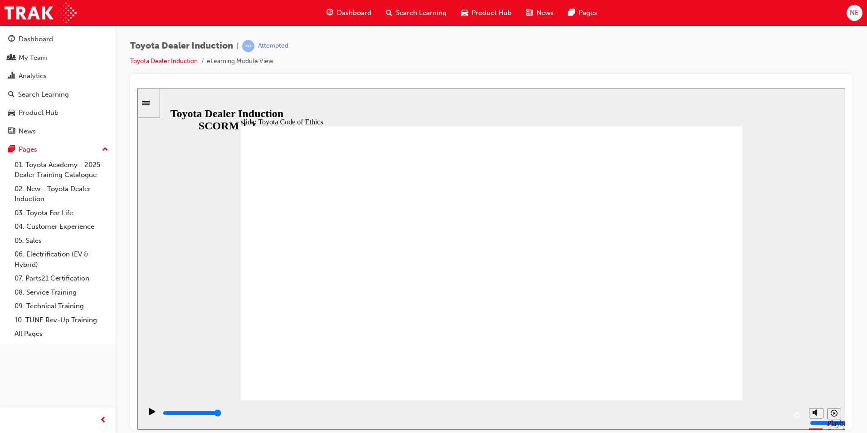
drag, startPoint x: 493, startPoint y: 204, endPoint x: 494, endPoint y: 214, distance: 9.5
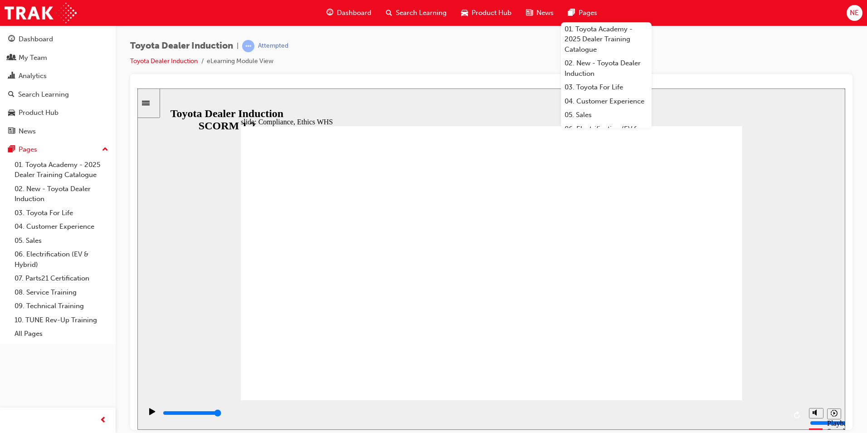
click at [537, 10] on span "News" at bounding box center [545, 13] width 17 height 10
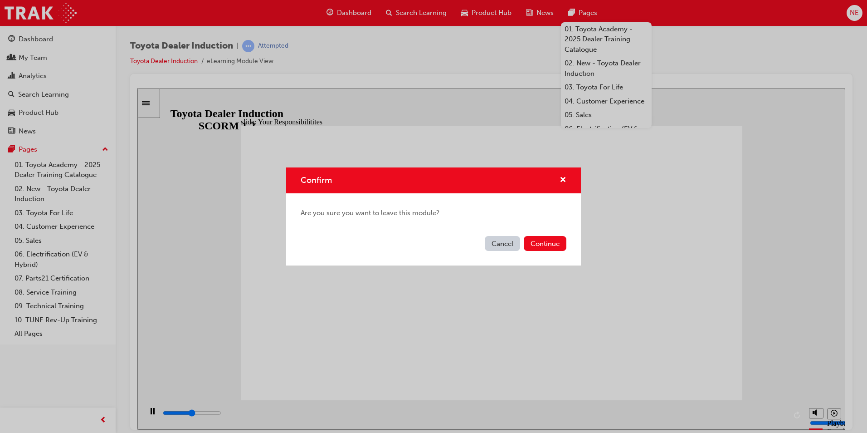
click at [532, 79] on div "Confirm Are you sure you want to leave this module? Cancel Continue" at bounding box center [433, 216] width 867 height 433
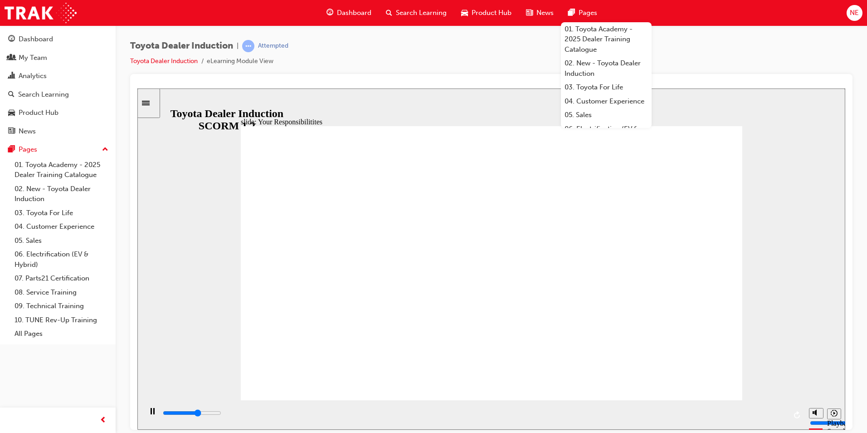
click at [518, 101] on div "slide: Your Responsibilitites Conduct and Ethics: Your Responsibilities Read an…" at bounding box center [491, 258] width 708 height 341
type input "8400"
checkbox input "true"
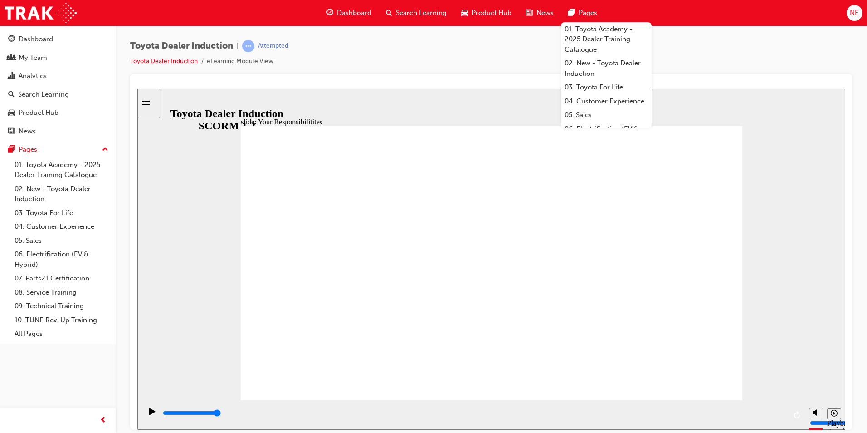
checkbox input "true"
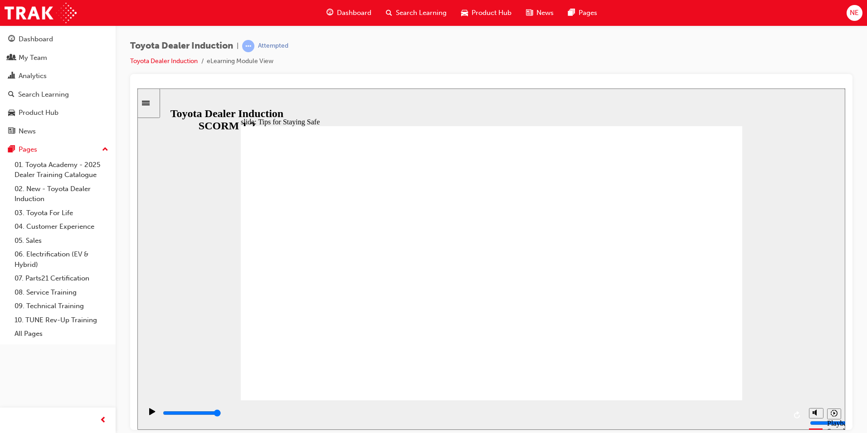
drag, startPoint x: 405, startPoint y: 345, endPoint x: 436, endPoint y: 343, distance: 31.4
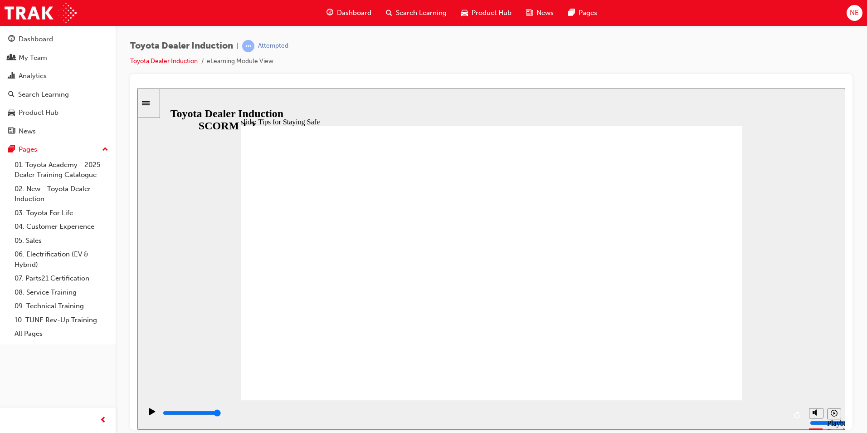
type input "4600"
checkbox input "true"
type input "5000"
checkbox input "true"
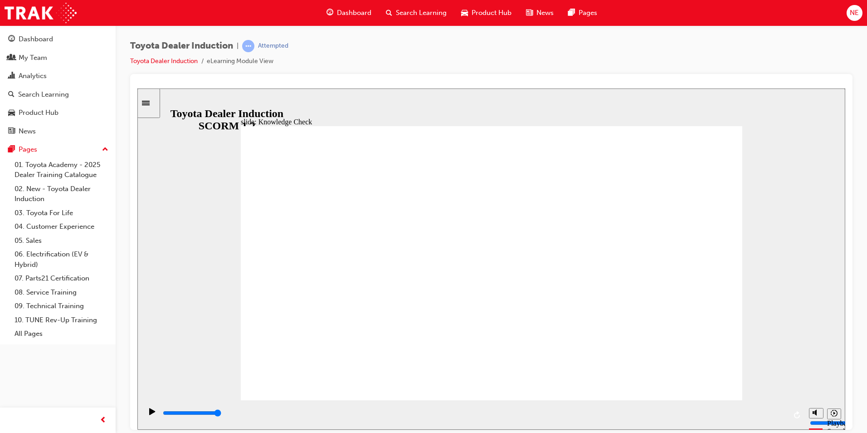
checkbox input "true"
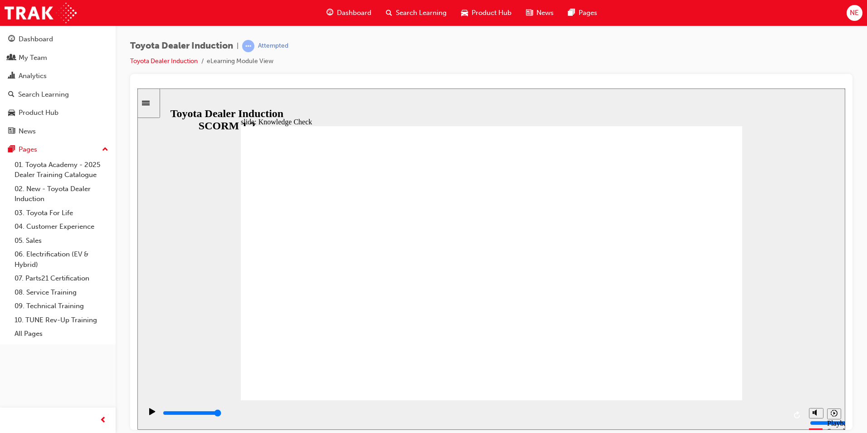
type input "3500"
radio input "true"
type input "5000"
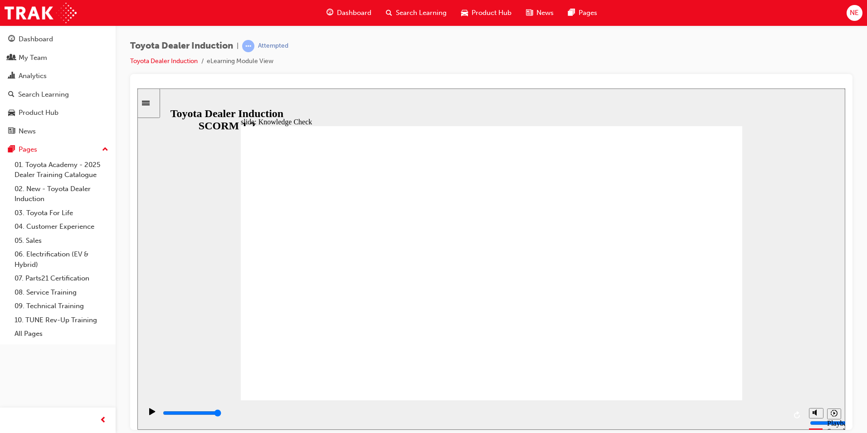
checkbox input "true"
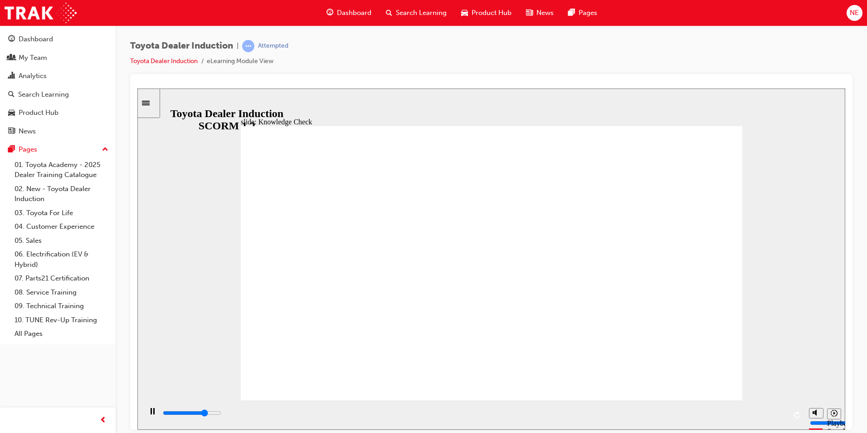
type input "3700"
checkbox input "true"
type input "4900"
checkbox input "true"
type input "5000"
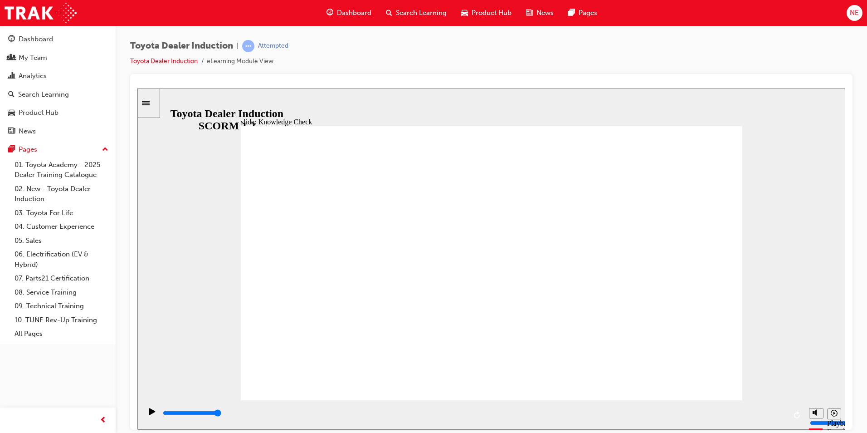
checkbox input "true"
drag, startPoint x: 396, startPoint y: 304, endPoint x: 706, endPoint y: 139, distance: 351.5
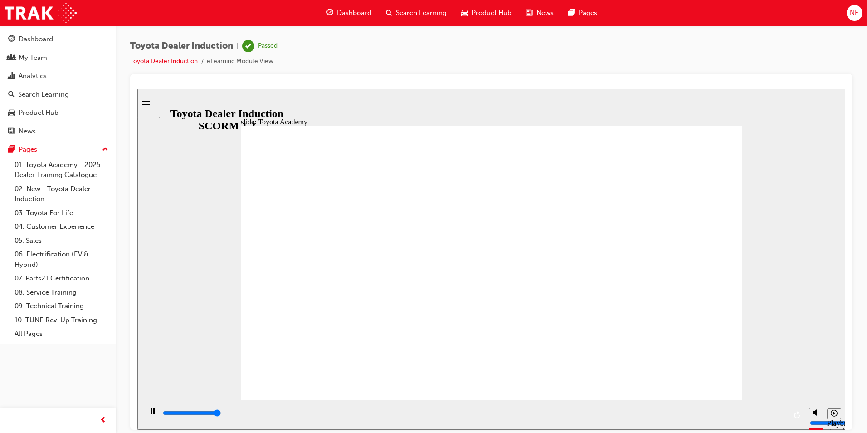
type input "9900"
drag, startPoint x: 563, startPoint y: 48, endPoint x: 552, endPoint y: 42, distance: 13.2
click at [562, 46] on div "Toyota Dealer Induction | Passed Toyota Dealer Induction eLearning Module View" at bounding box center [491, 57] width 723 height 34
